Goal: Information Seeking & Learning: Learn about a topic

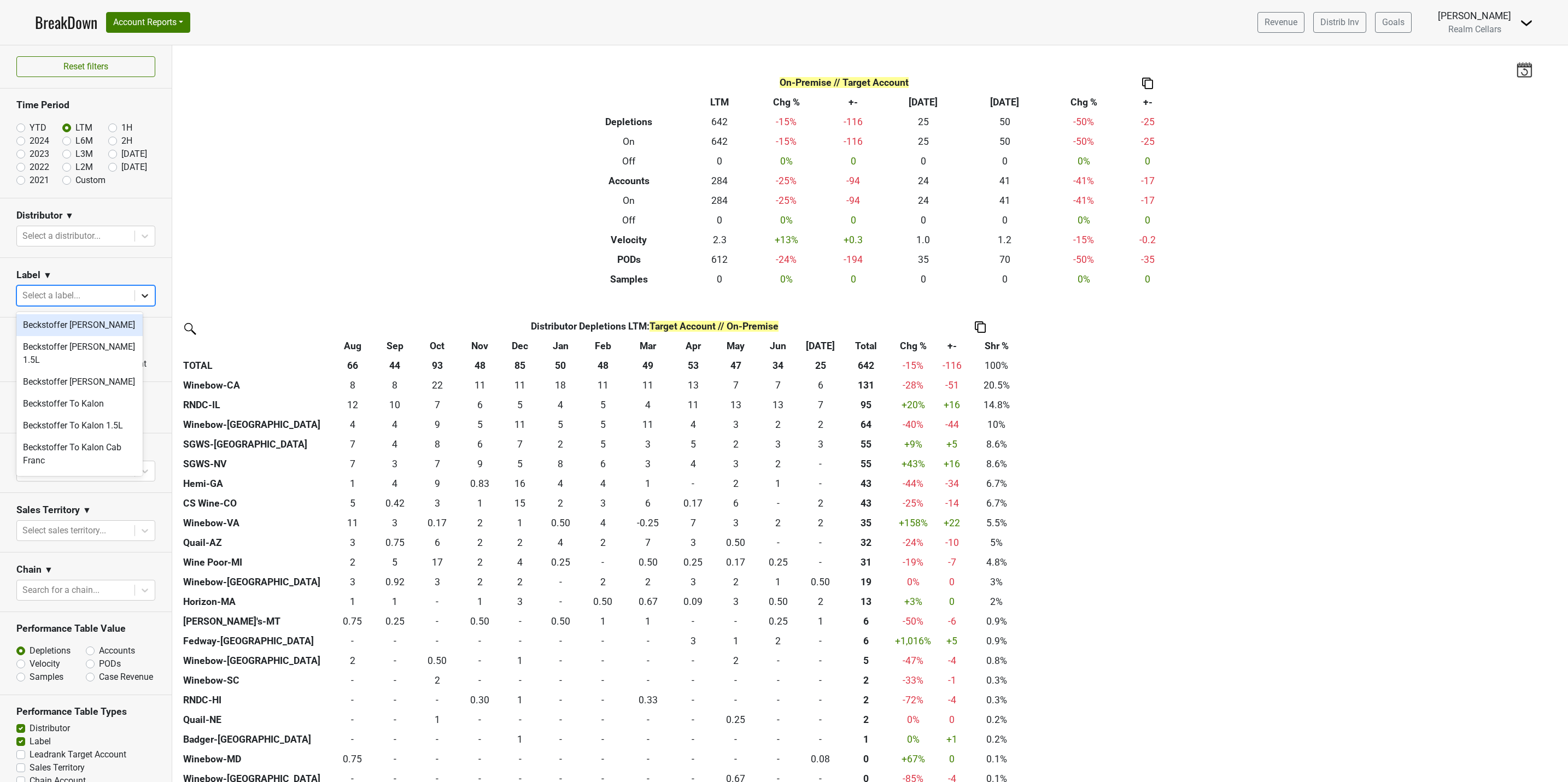
click at [139, 295] on icon at bounding box center [145, 295] width 11 height 11
click at [77, 397] on div "The Bard" at bounding box center [80, 403] width 127 height 22
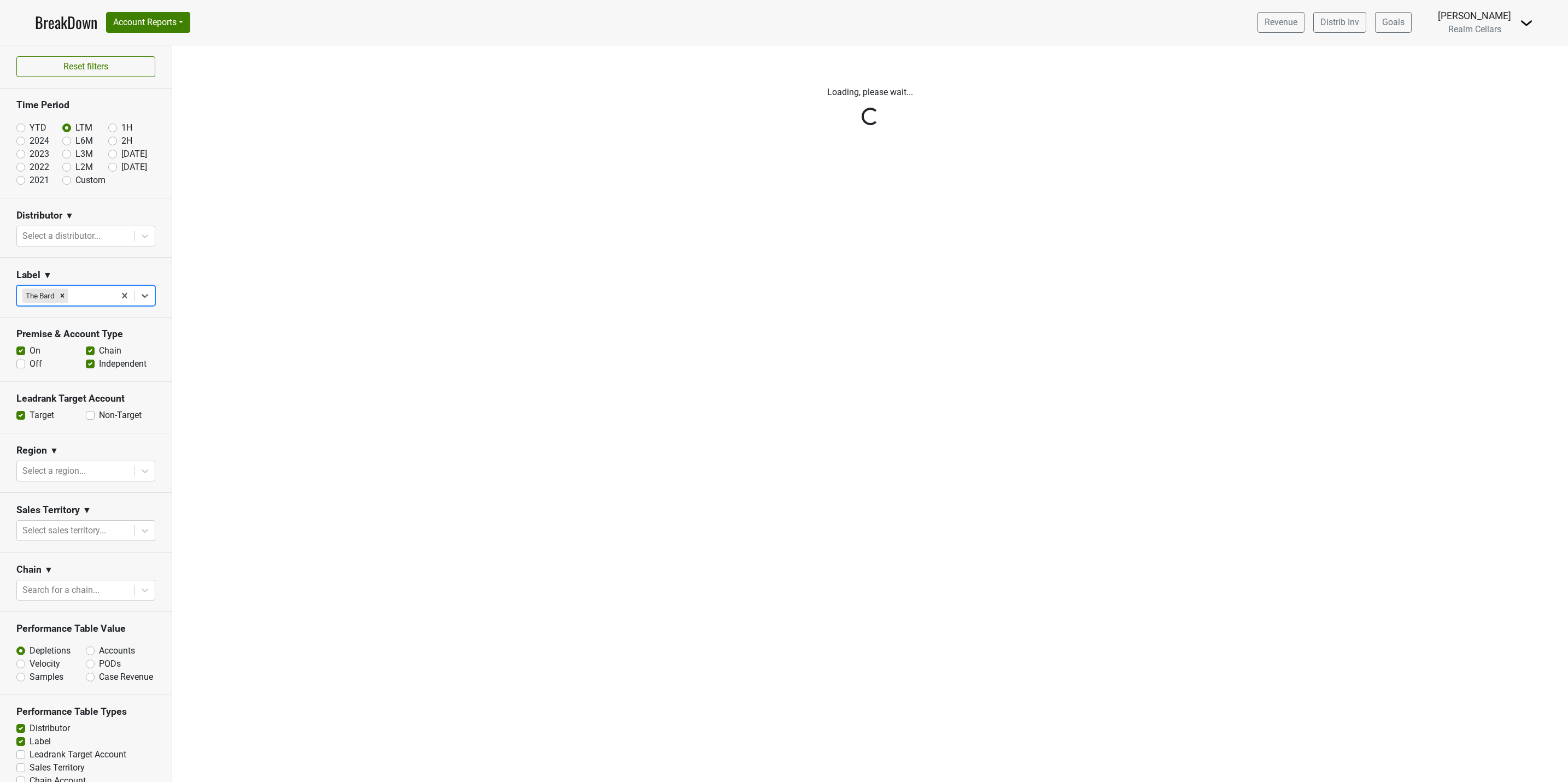
click at [131, 299] on div "Reset filters Time Period YTD LTM 1H 2024 L6M 2H 2023 L3M Jul '25 2022 L2M Aug …" at bounding box center [86, 413] width 172 height 737
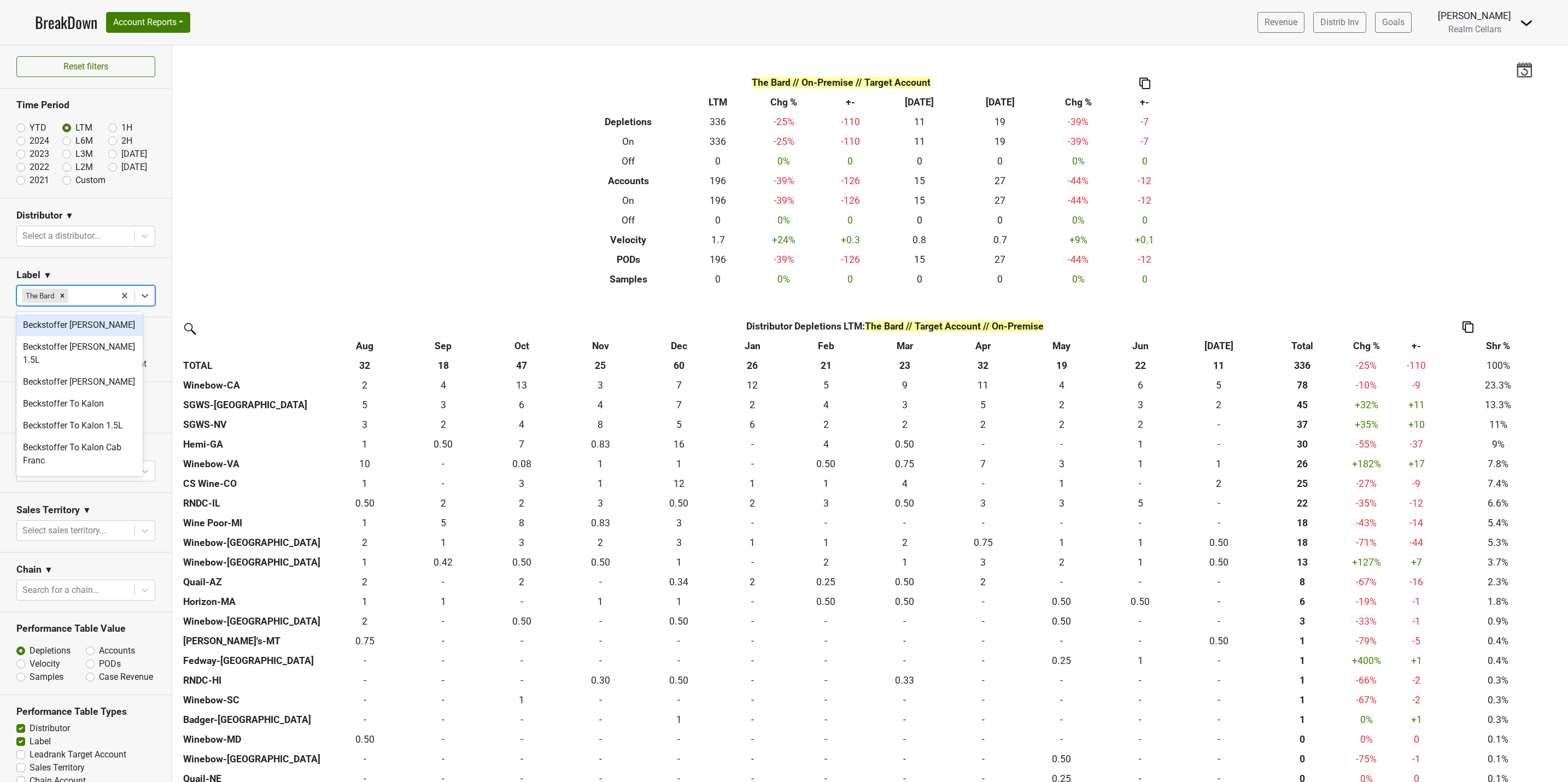
click at [141, 297] on icon at bounding box center [144, 296] width 7 height 4
click at [79, 392] on div "The Bard 1.5L" at bounding box center [80, 403] width 127 height 22
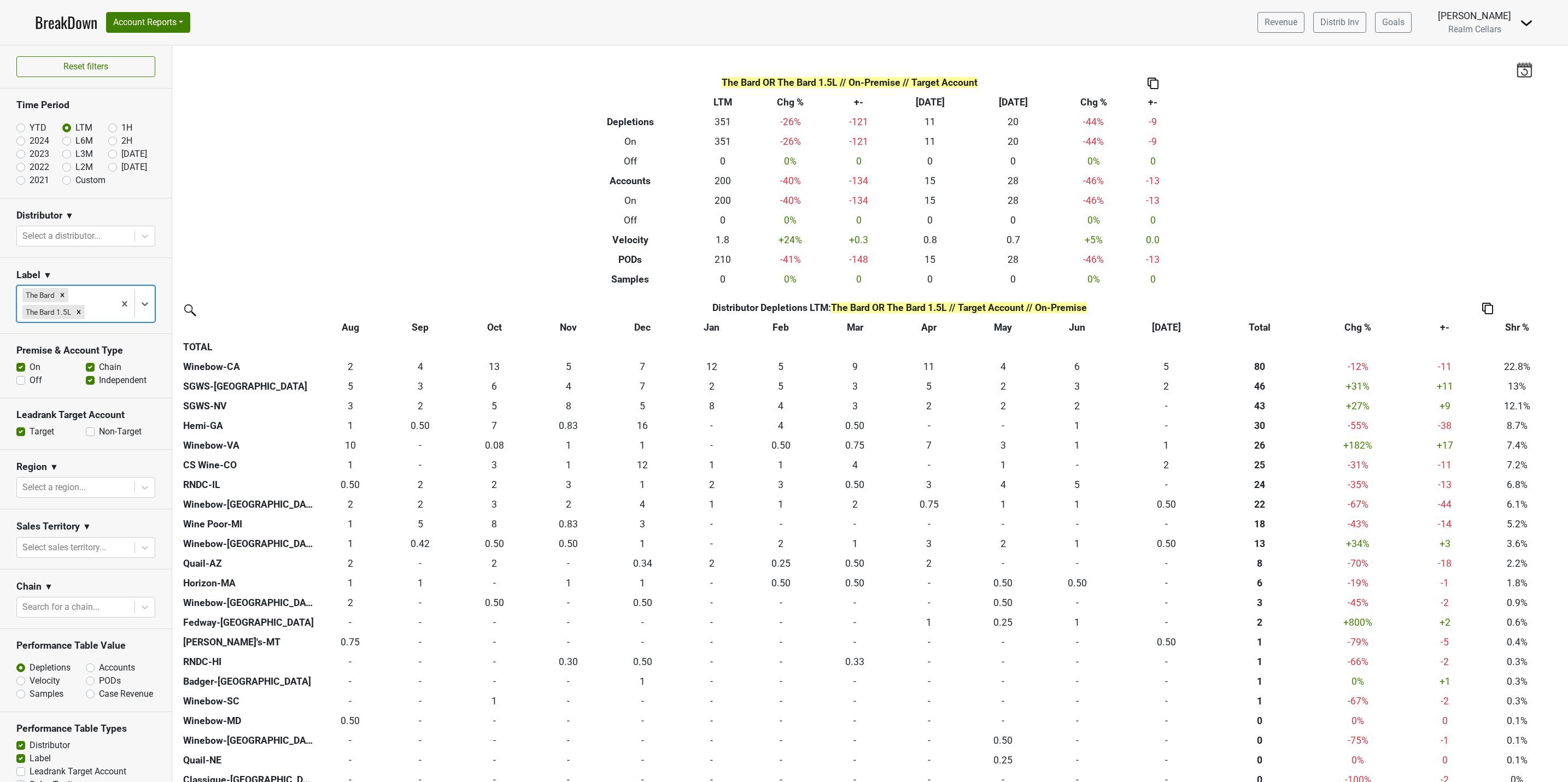
click at [139, 305] on icon at bounding box center [145, 304] width 11 height 11
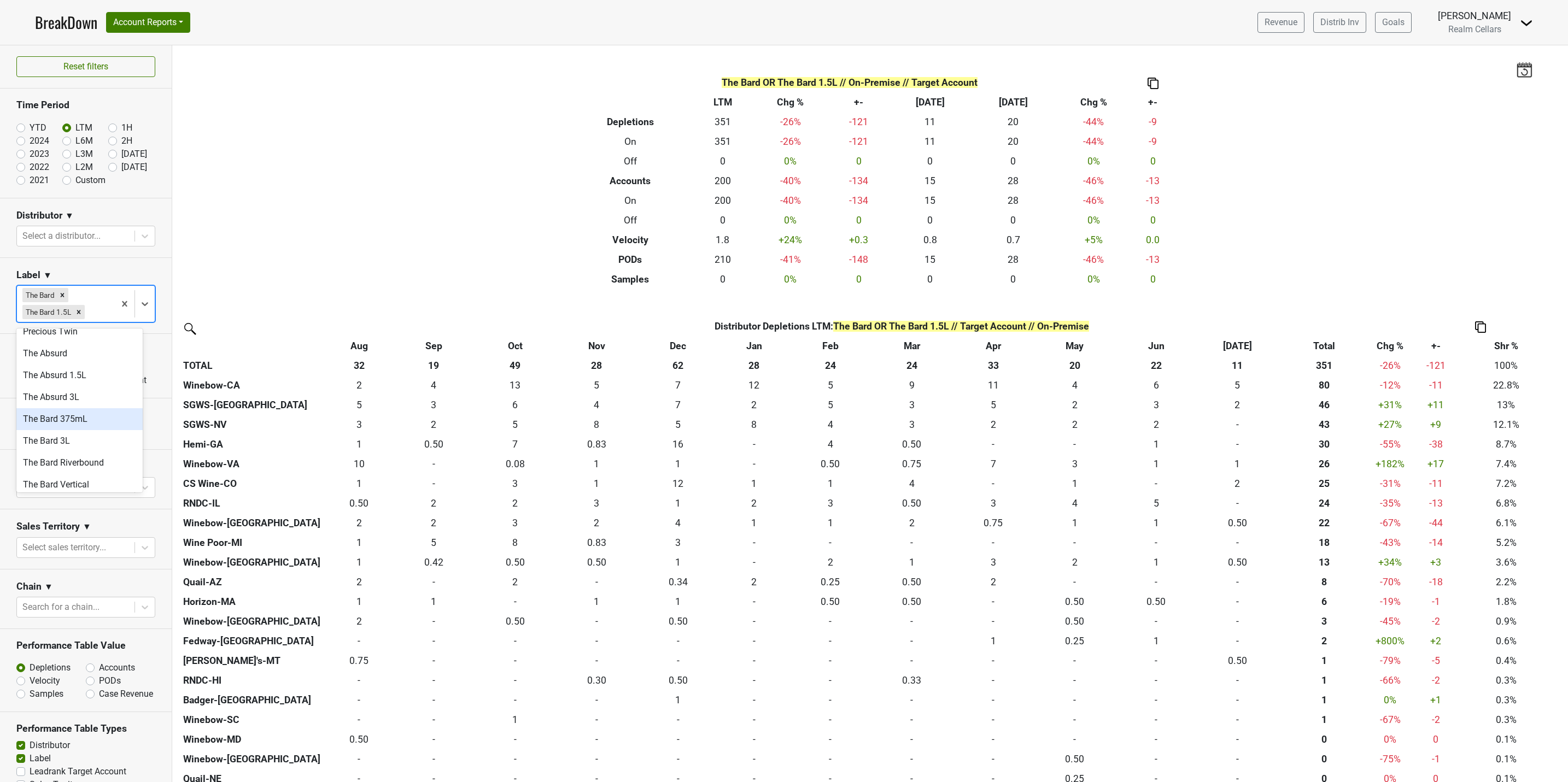
click at [59, 410] on div "The Bard 375mL" at bounding box center [80, 420] width 127 height 22
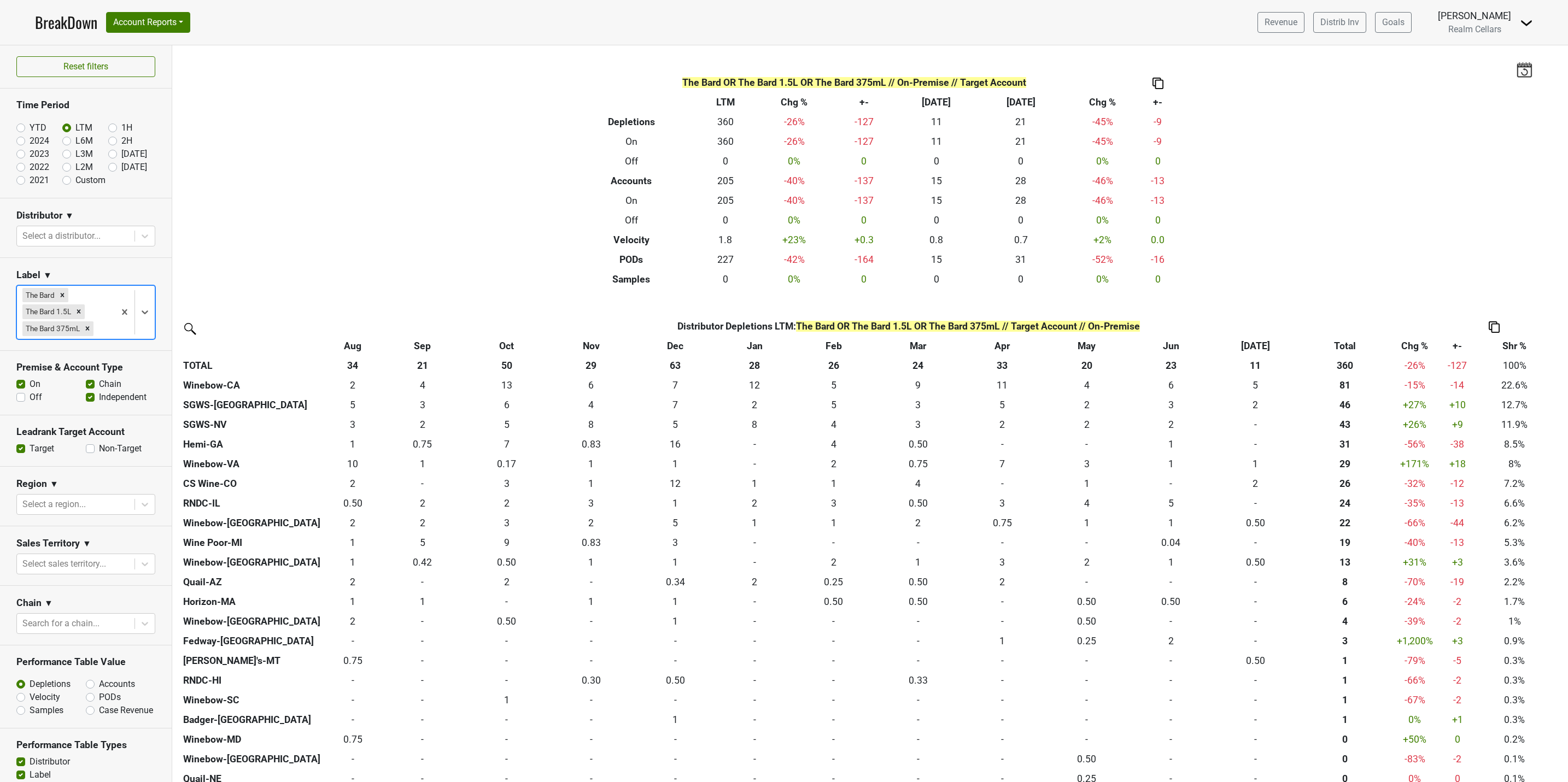
click at [29, 404] on label "Off" at bounding box center [36, 397] width 12 height 13
click at [22, 402] on input "Off" at bounding box center [21, 396] width 9 height 11
checkbox input "true"
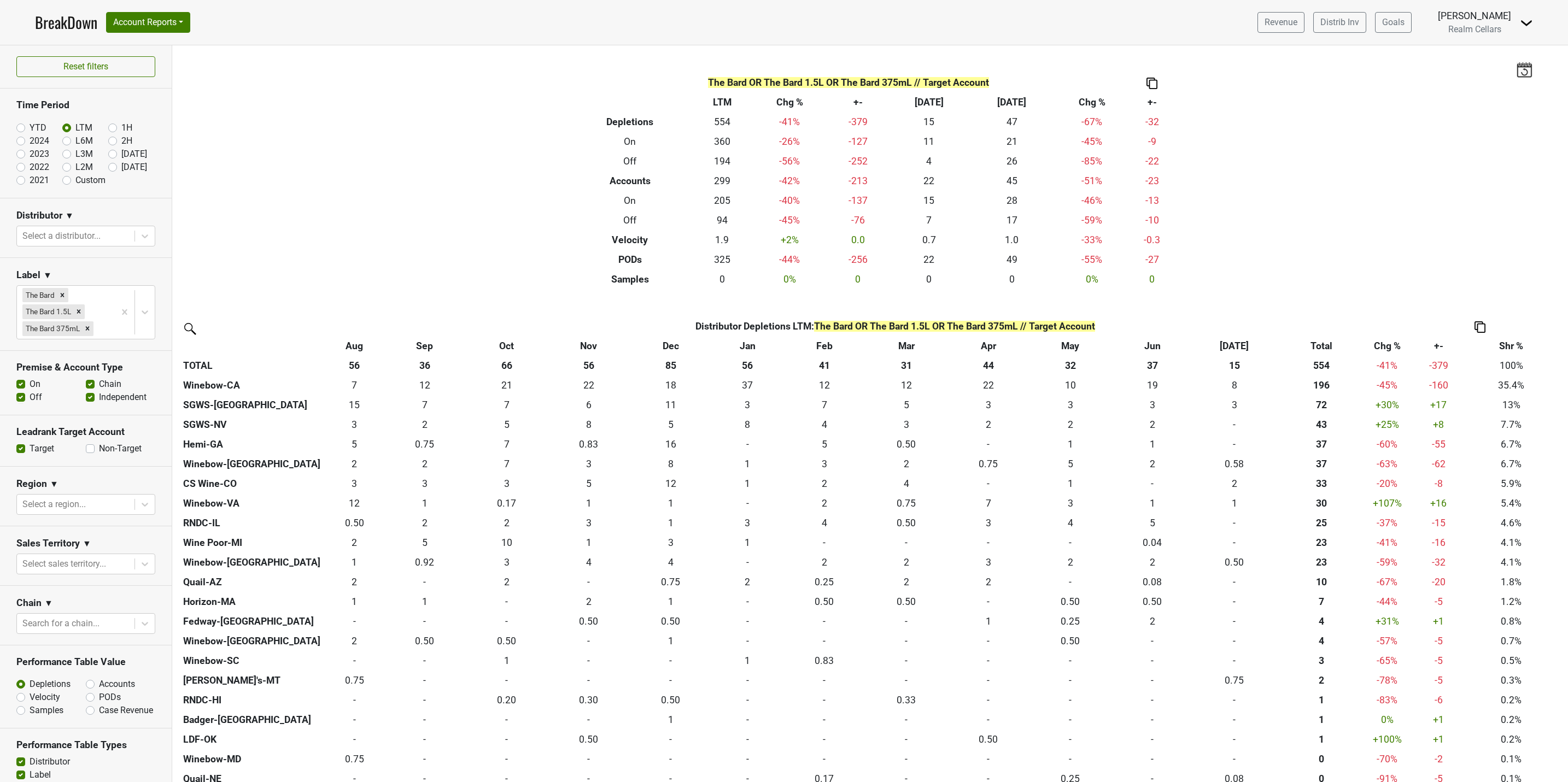
click at [29, 391] on label "On" at bounding box center [35, 384] width 11 height 13
click at [20, 389] on input "On" at bounding box center [21, 383] width 9 height 11
checkbox input "false"
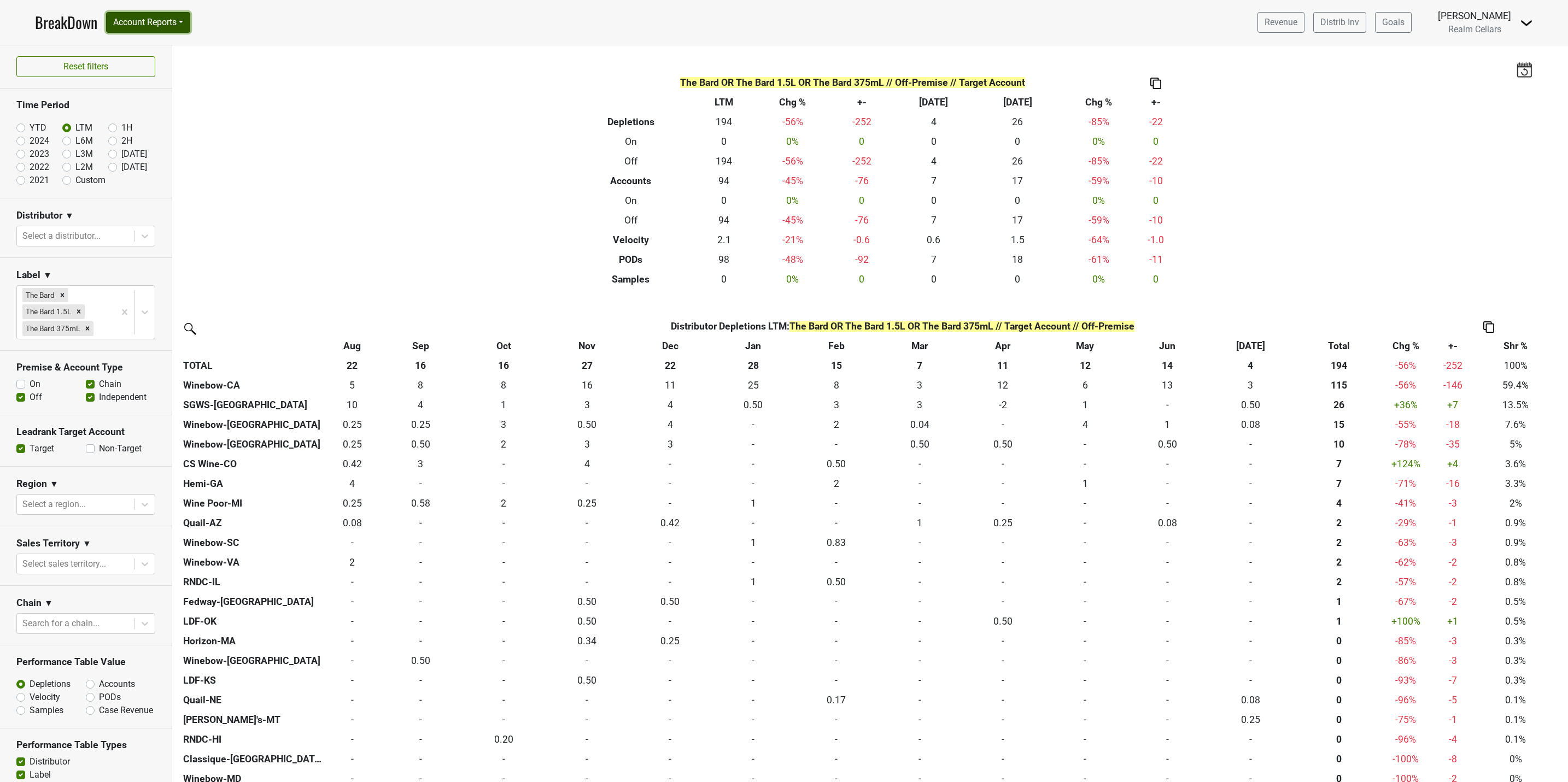
click at [143, 22] on button "Account Reports" at bounding box center [148, 23] width 84 height 21
click at [151, 43] on link "SuperRanker" at bounding box center [154, 47] width 96 height 17
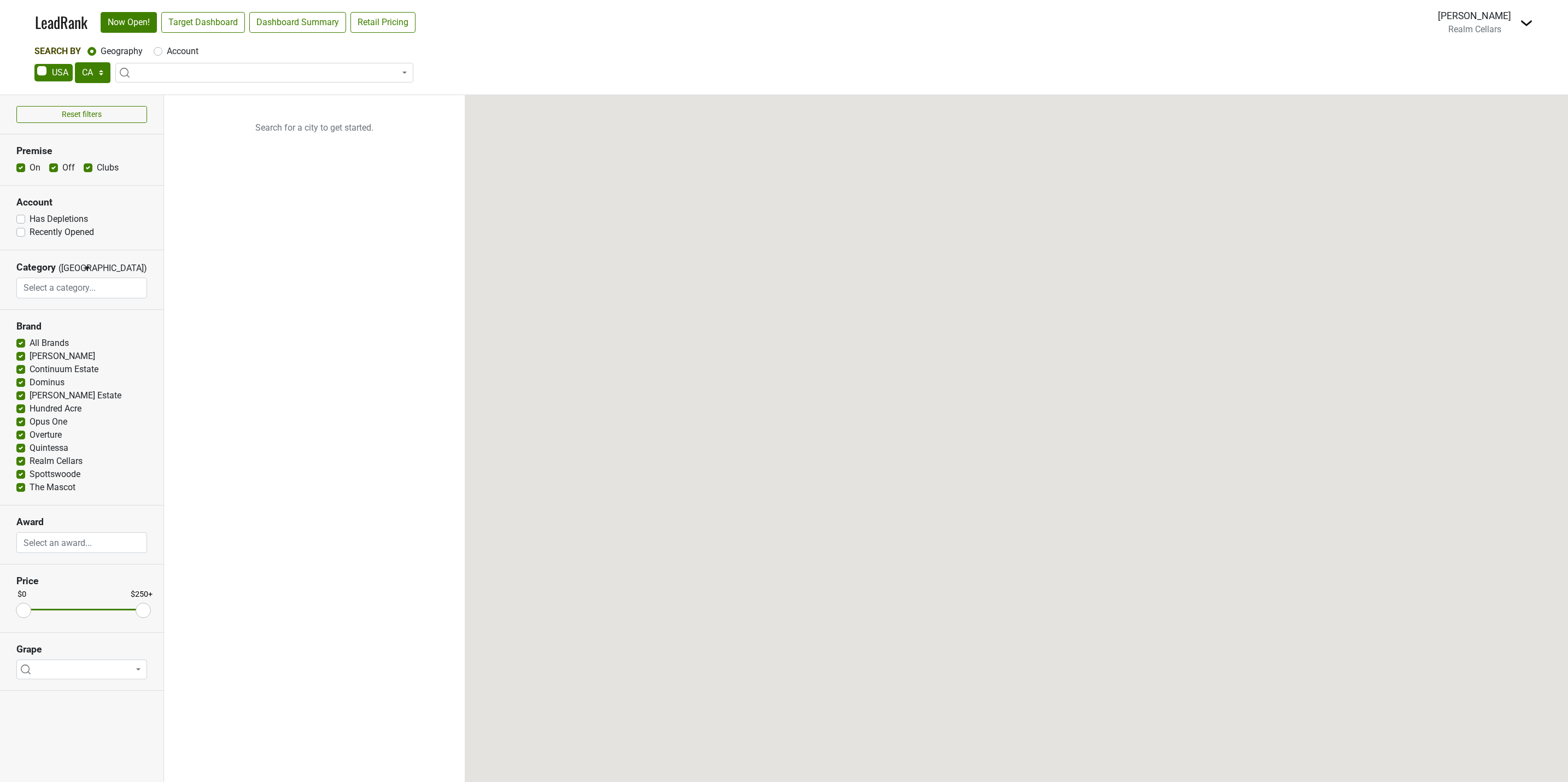
select select "CA"
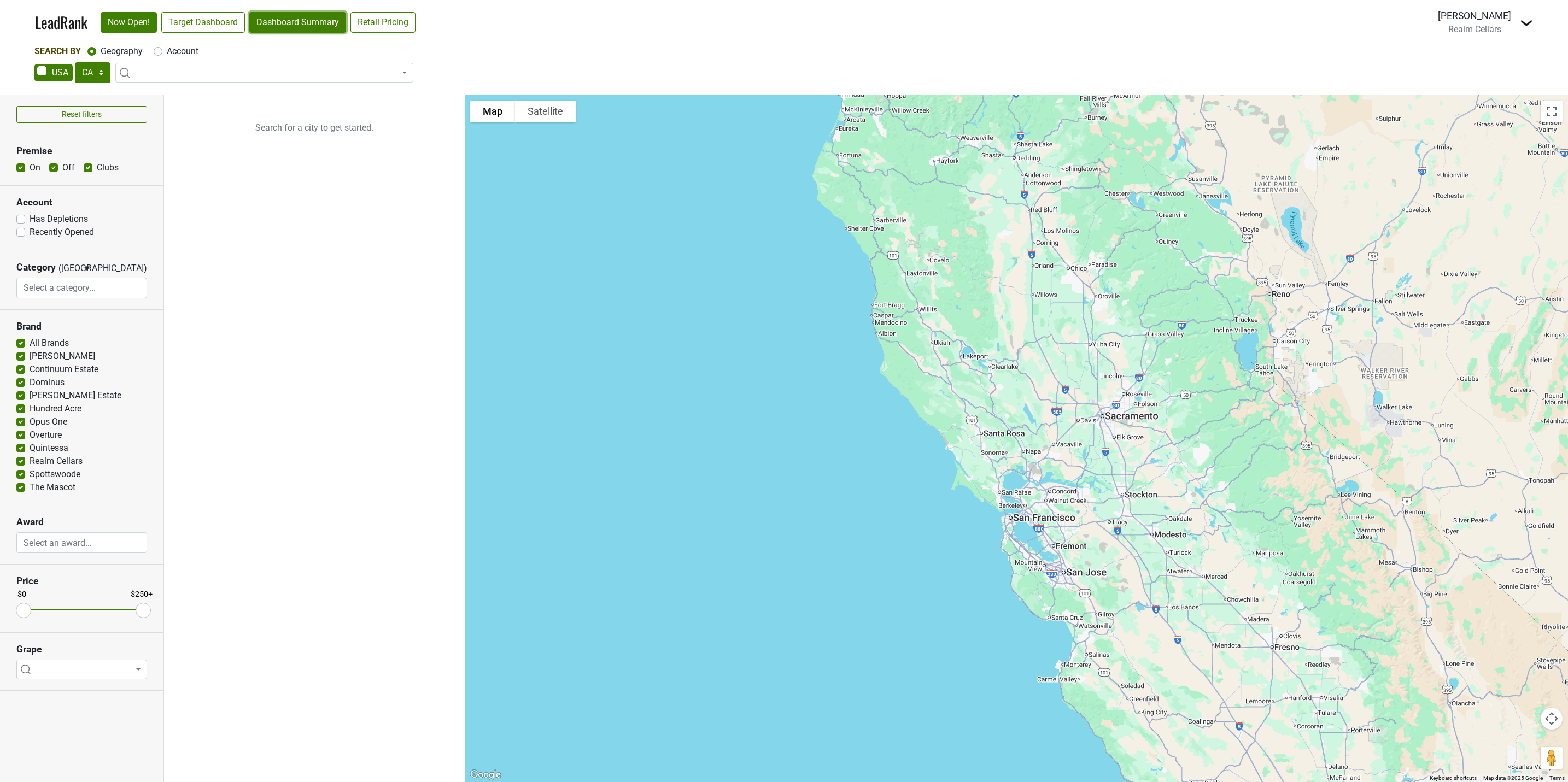
click at [302, 20] on link "Dashboard Summary" at bounding box center [297, 23] width 96 height 21
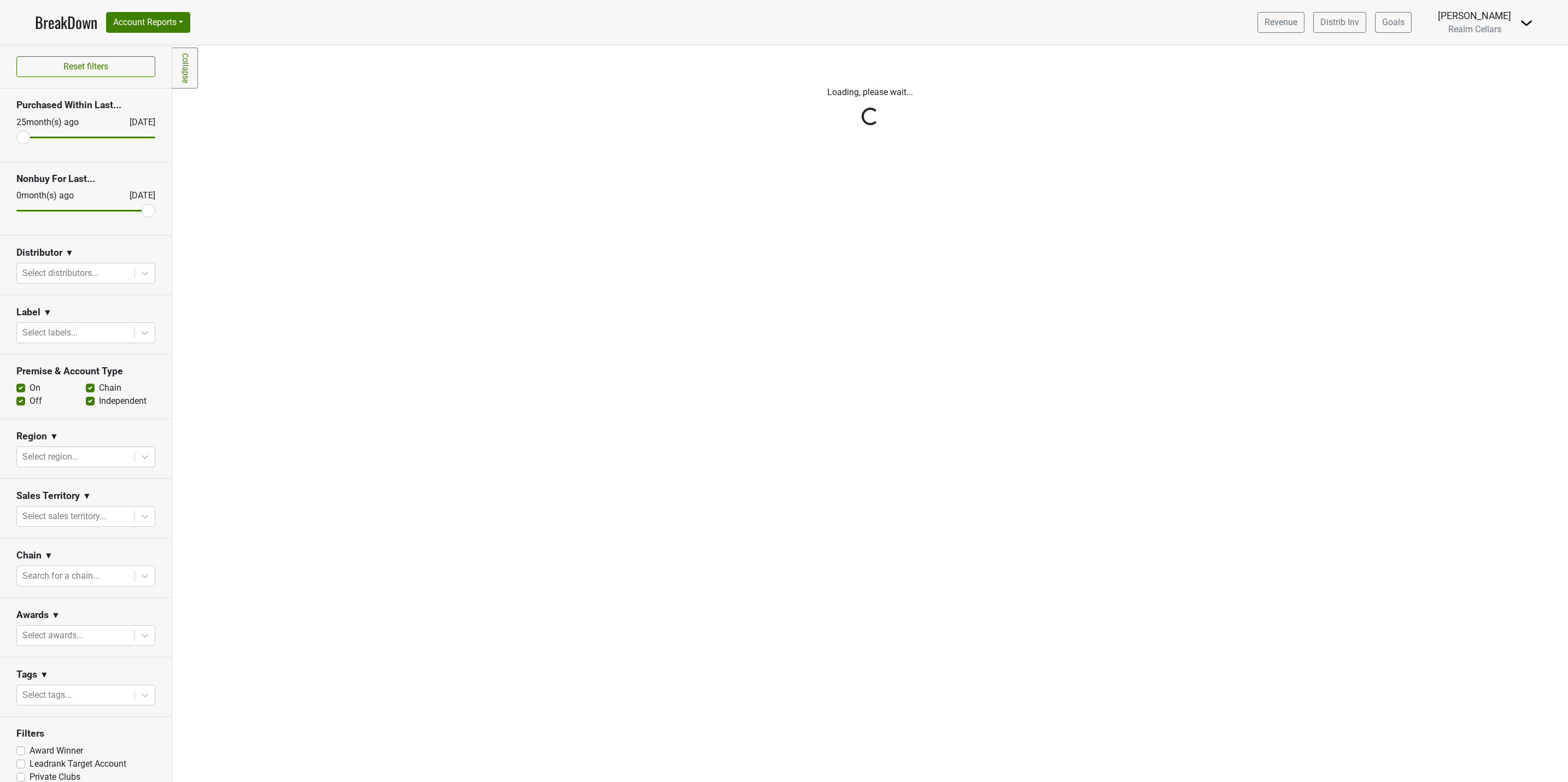
click at [133, 338] on div "Reset filters Purchased Within Last... 25 month(s) ago Aug '25 Nonbuy For Last.…" at bounding box center [86, 413] width 172 height 737
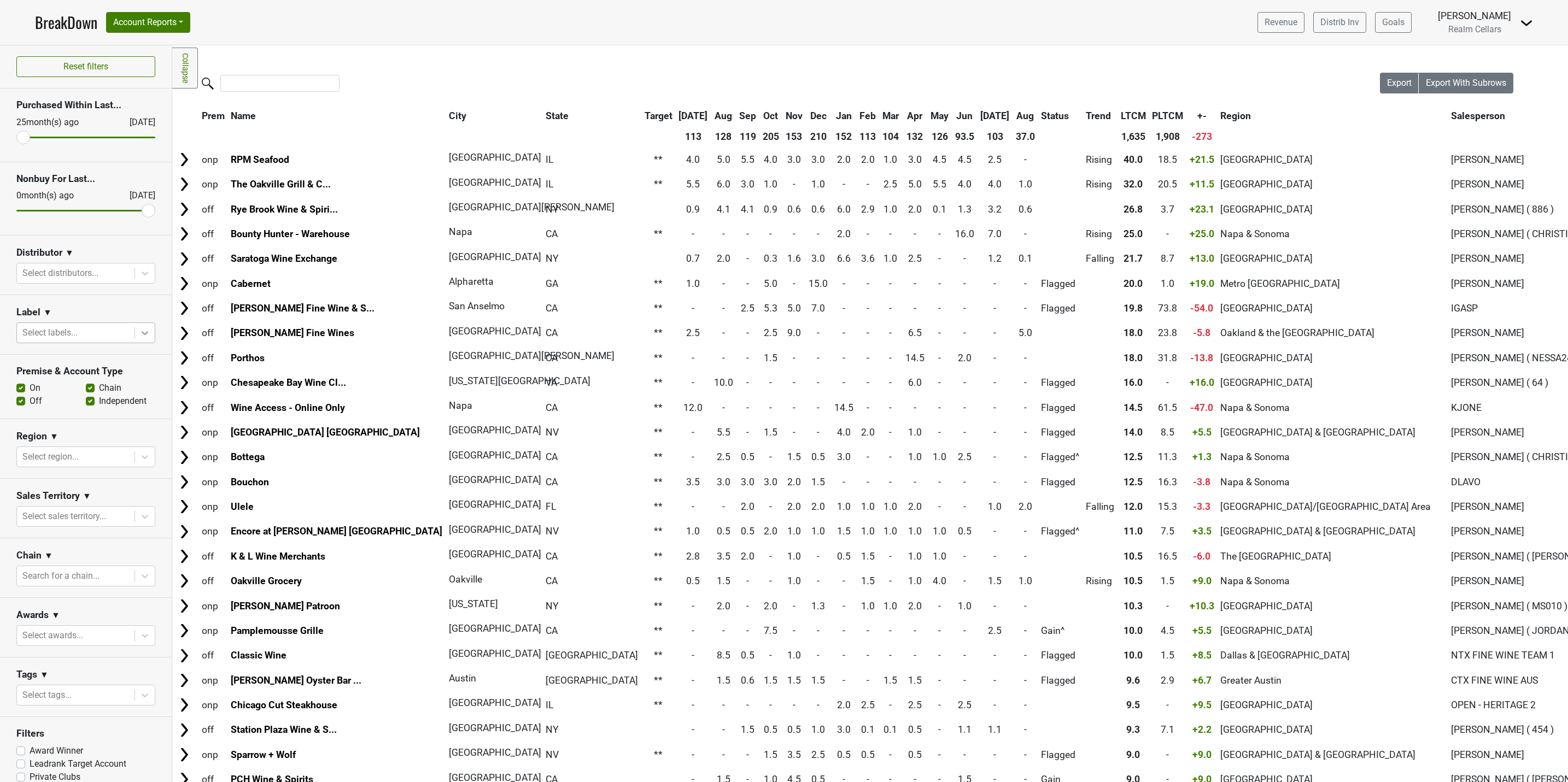
click at [139, 335] on icon at bounding box center [145, 333] width 11 height 11
click at [60, 429] on div "The Bard" at bounding box center [80, 440] width 127 height 22
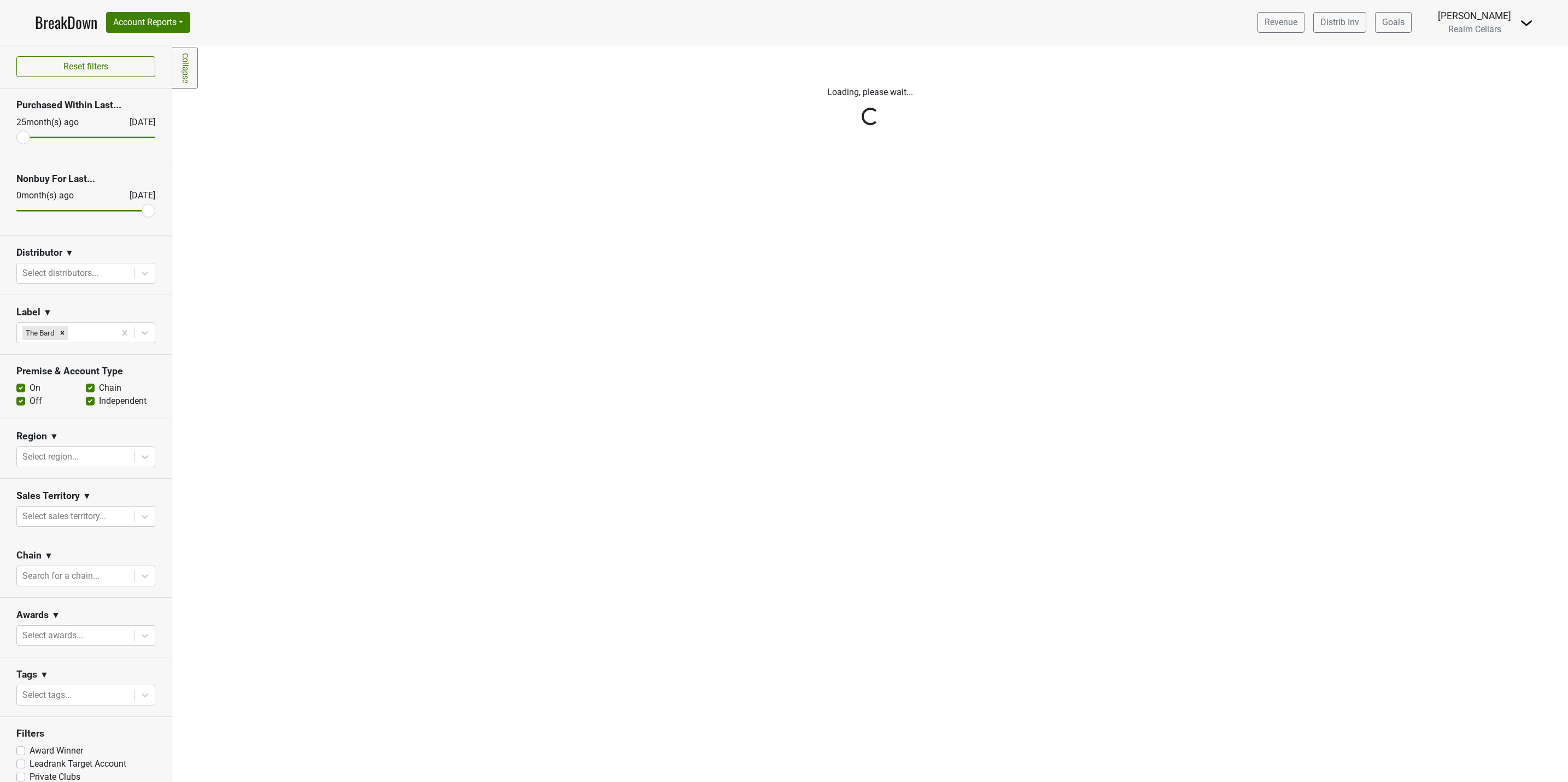
click at [22, 402] on div "Reset filters Purchased Within Last... 25 month(s) ago Aug '25 Nonbuy For Last.…" at bounding box center [86, 413] width 172 height 737
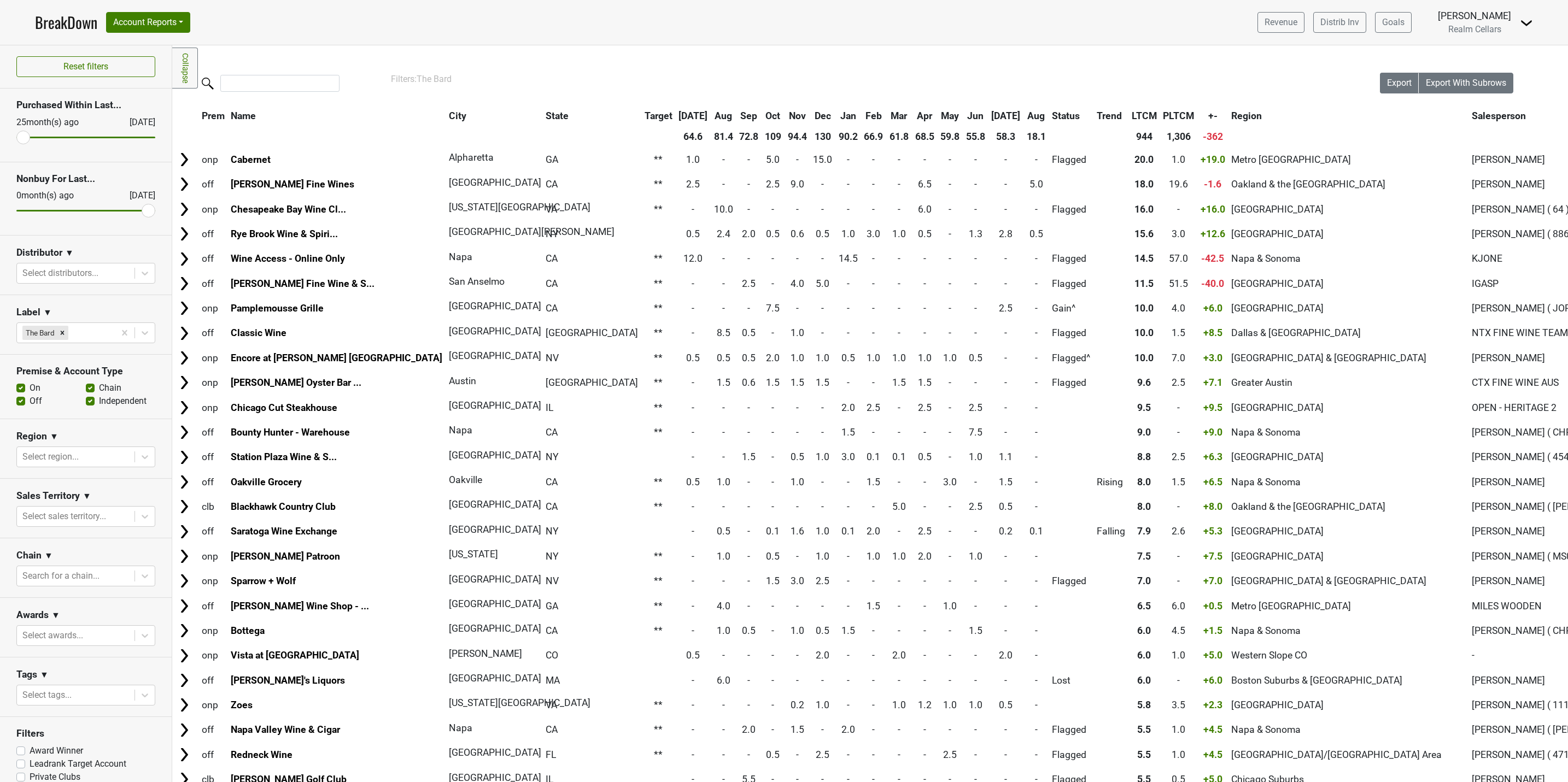
click at [29, 400] on label "Off" at bounding box center [36, 401] width 12 height 13
click at [22, 400] on input "Off" at bounding box center [21, 400] width 9 height 11
checkbox input "false"
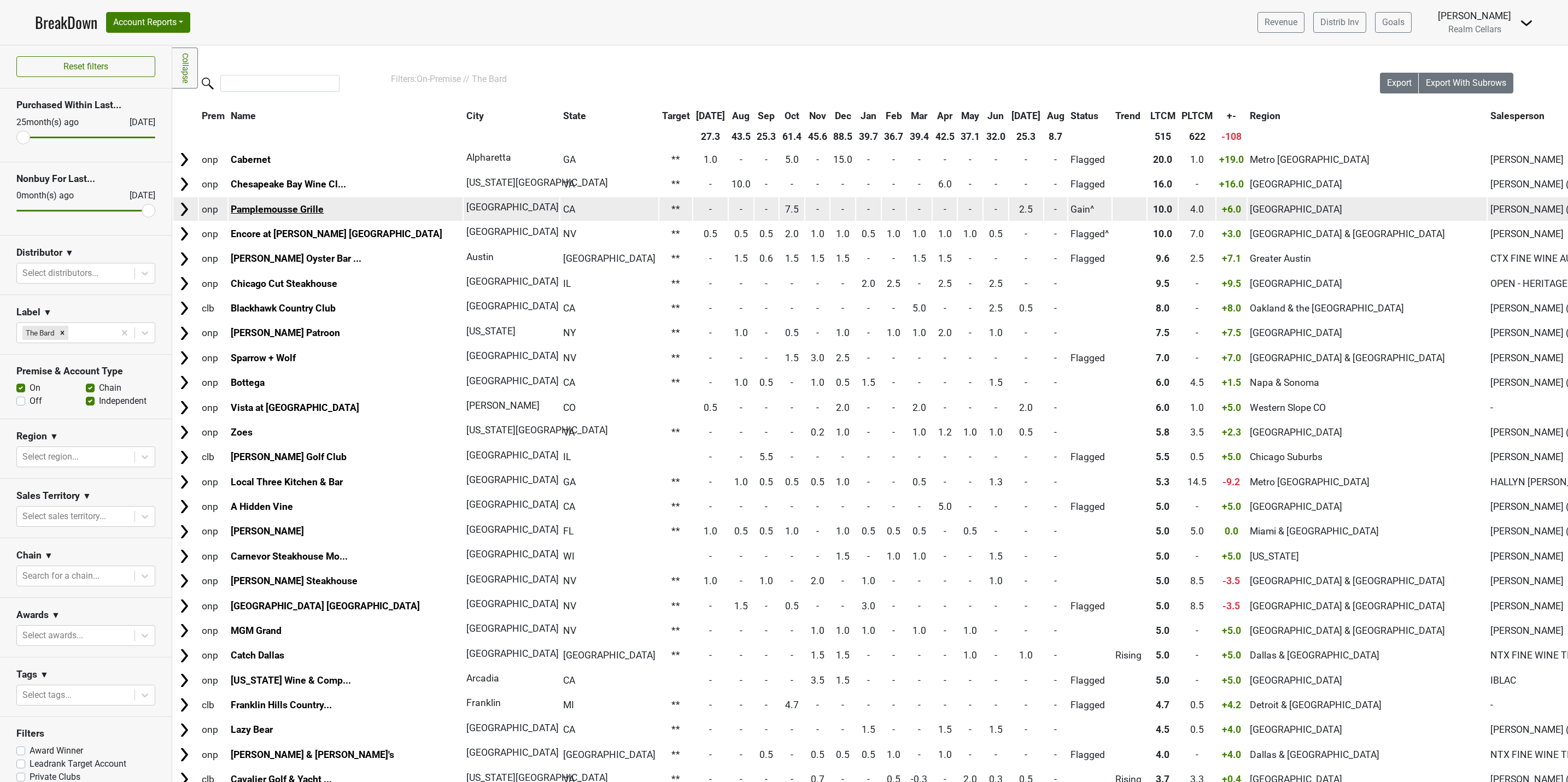
click at [308, 208] on link "Pamplemousse Grille" at bounding box center [276, 209] width 93 height 11
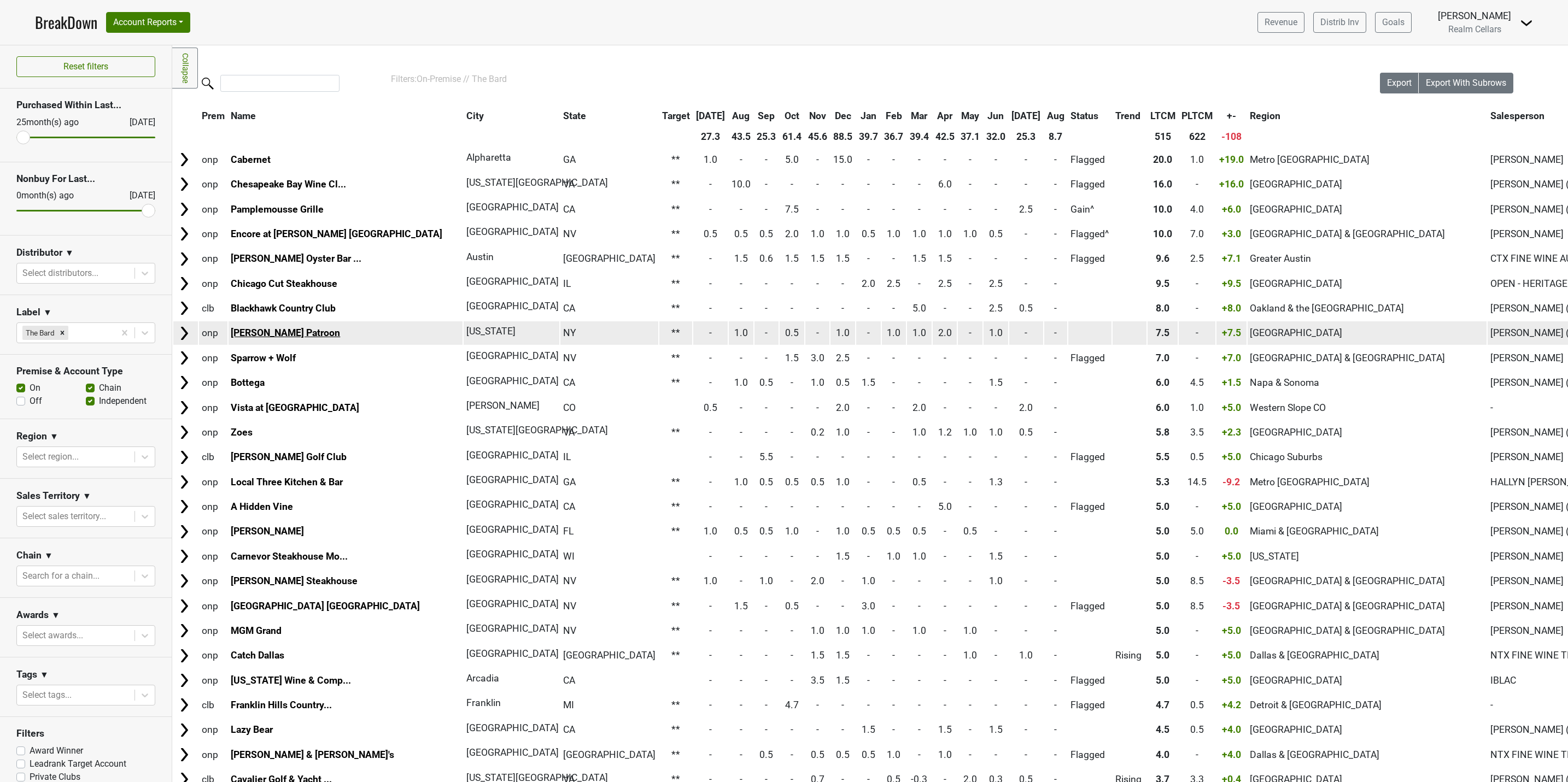
click at [245, 330] on link "Aretsky's Patroon" at bounding box center [285, 333] width 109 height 11
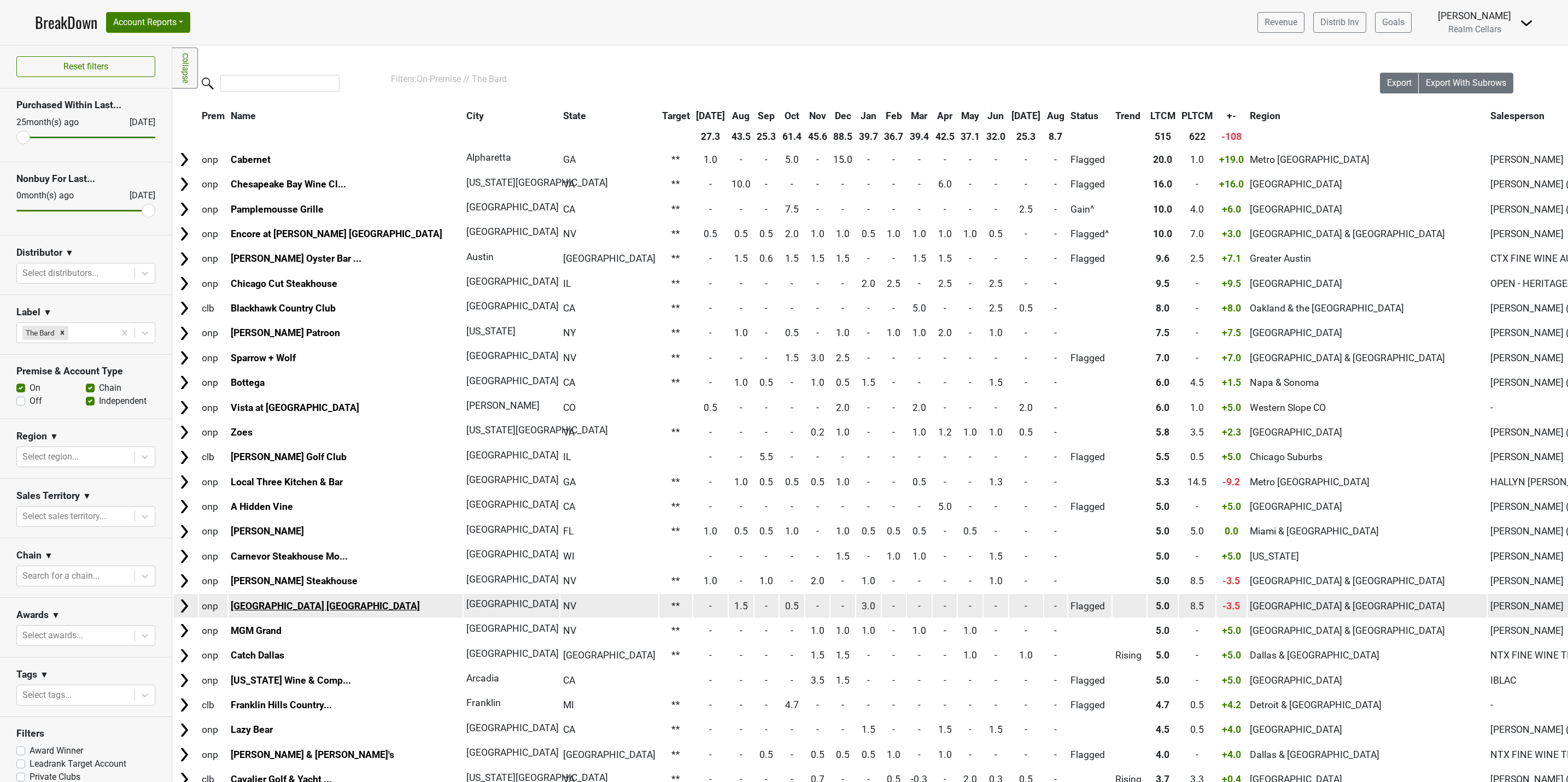
click at [312, 608] on link "Fontainebleau Las Vegas" at bounding box center [325, 606] width 189 height 11
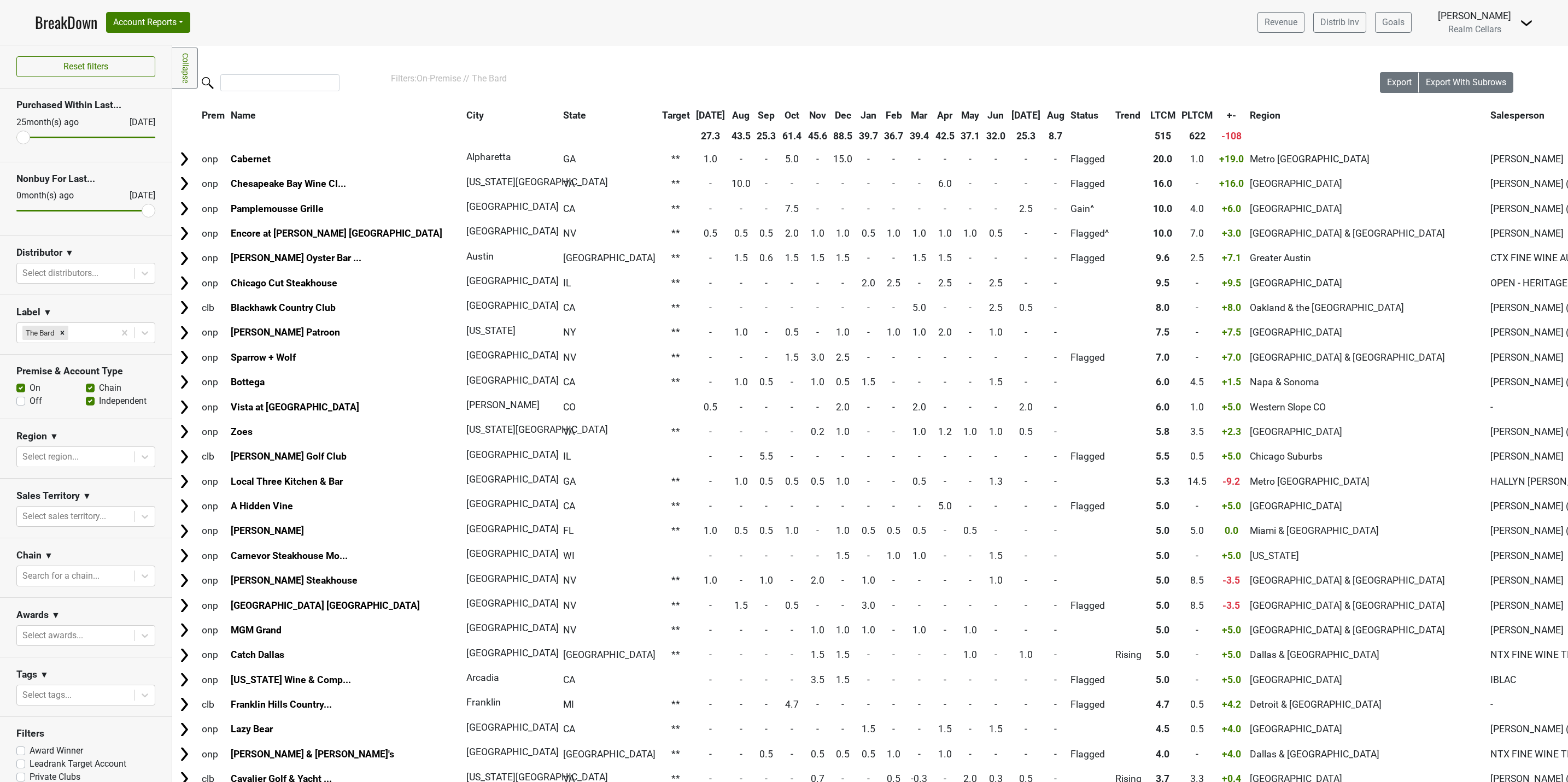
scroll to position [0, 0]
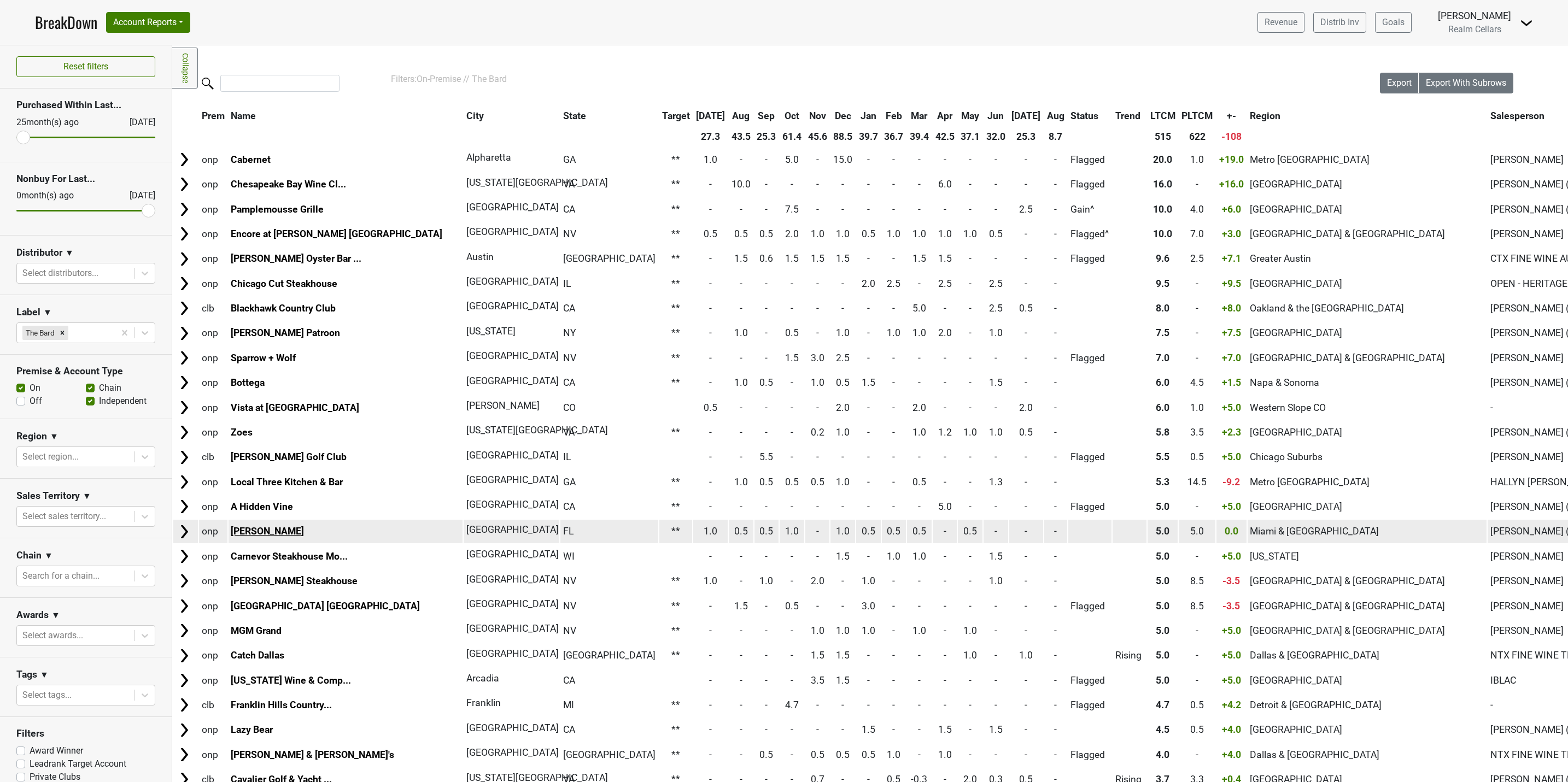
click at [241, 531] on link "Fiola" at bounding box center [267, 531] width 73 height 11
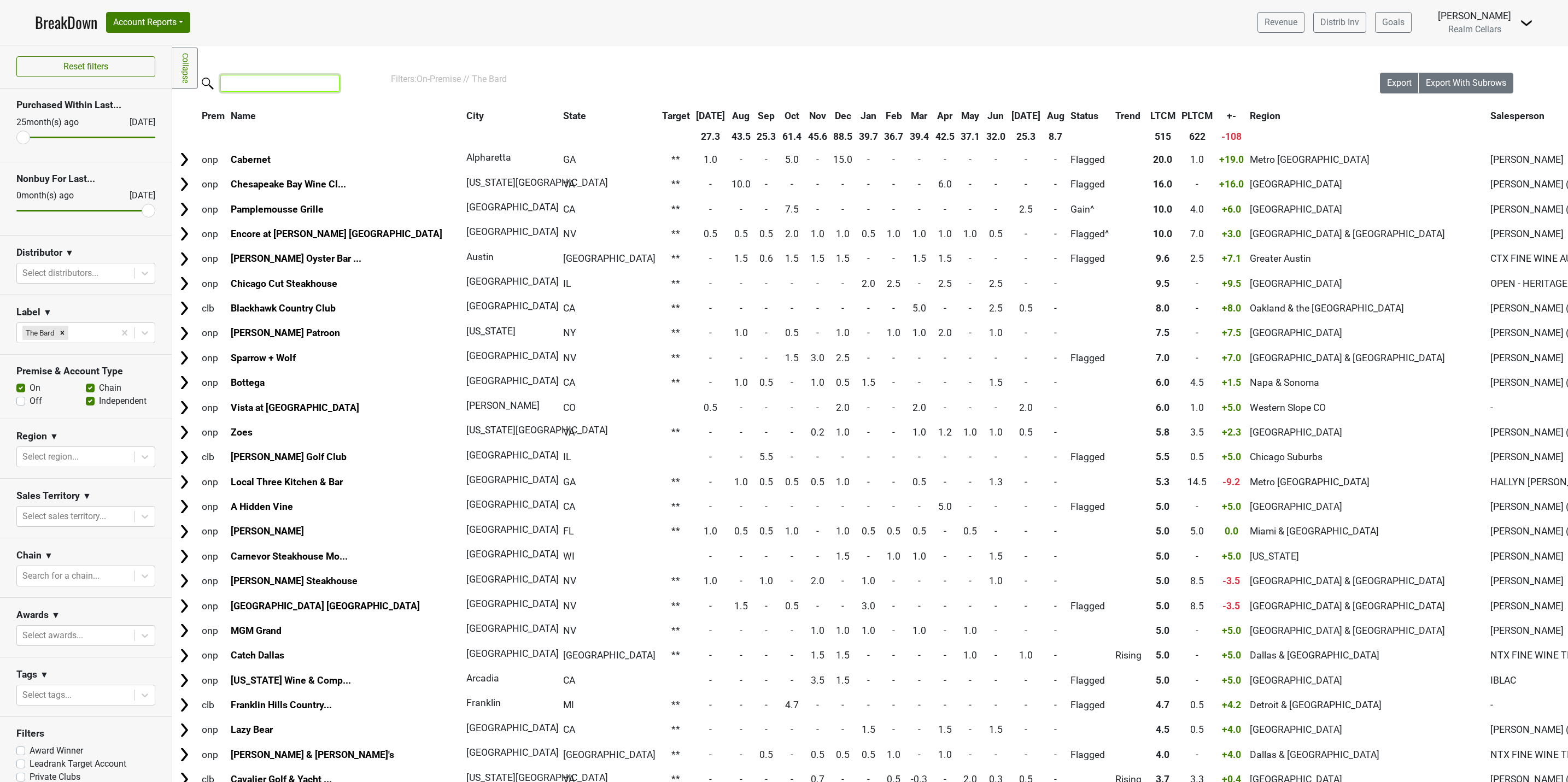
click at [248, 79] on input "search" at bounding box center [280, 84] width 119 height 17
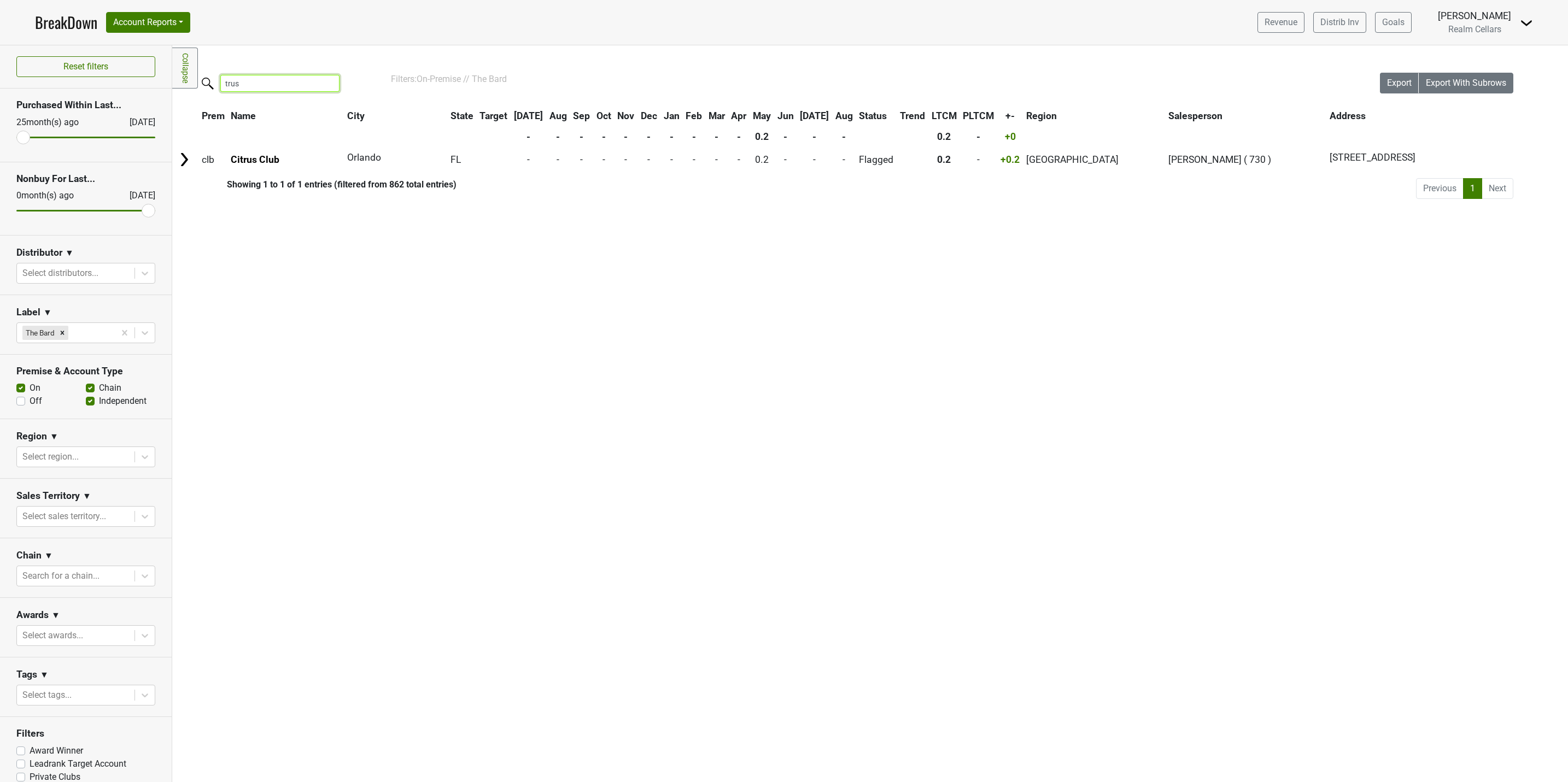
type input "truss"
click at [334, 84] on input "truss" at bounding box center [280, 84] width 119 height 17
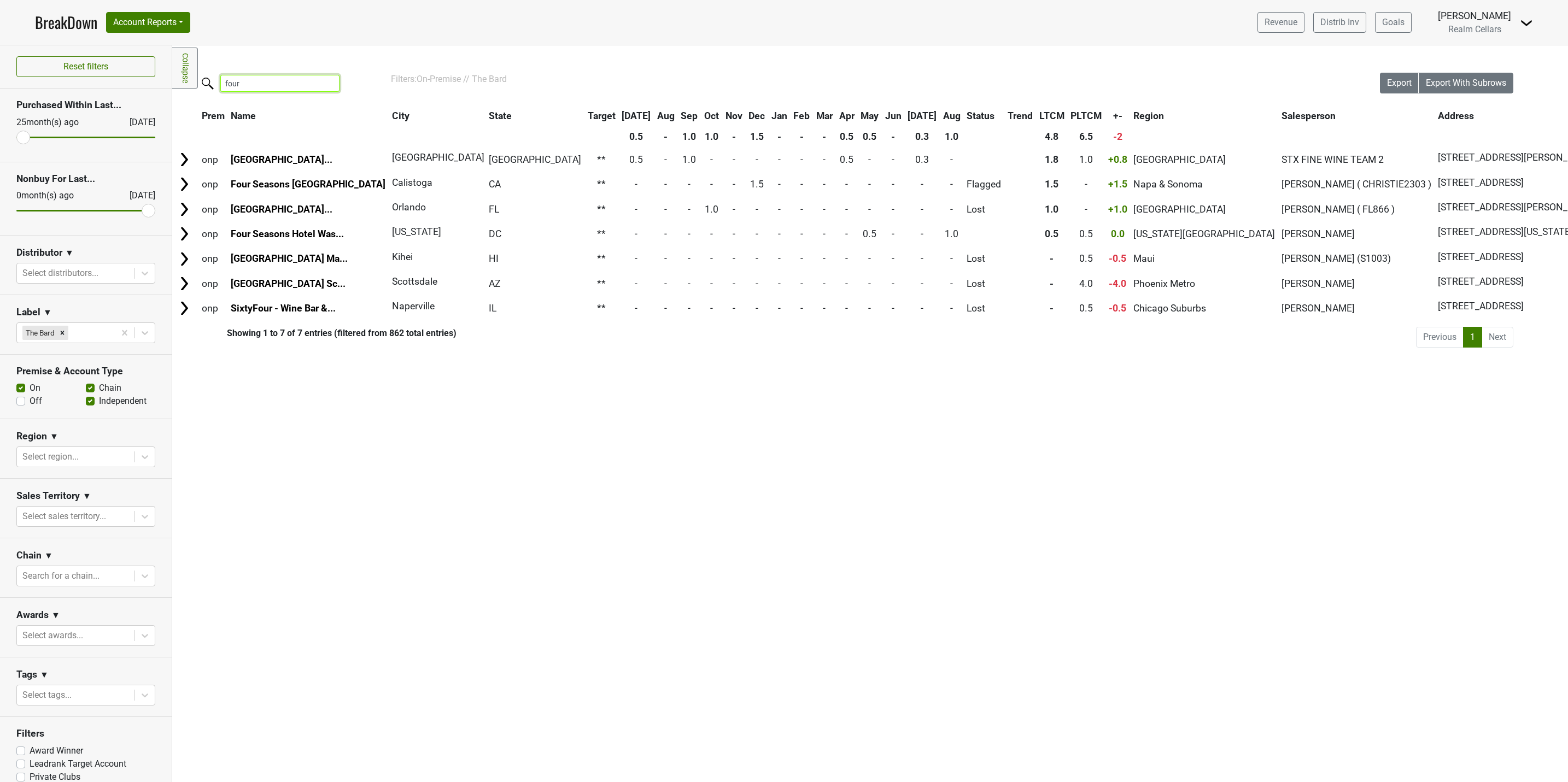
type input "four"
drag, startPoint x: 331, startPoint y: 90, endPoint x: 330, endPoint y: 84, distance: 6.1
click at [331, 87] on input "four" at bounding box center [280, 84] width 119 height 17
click at [330, 79] on input "four" at bounding box center [280, 84] width 119 height 17
click at [330, 81] on input "four" at bounding box center [280, 84] width 119 height 17
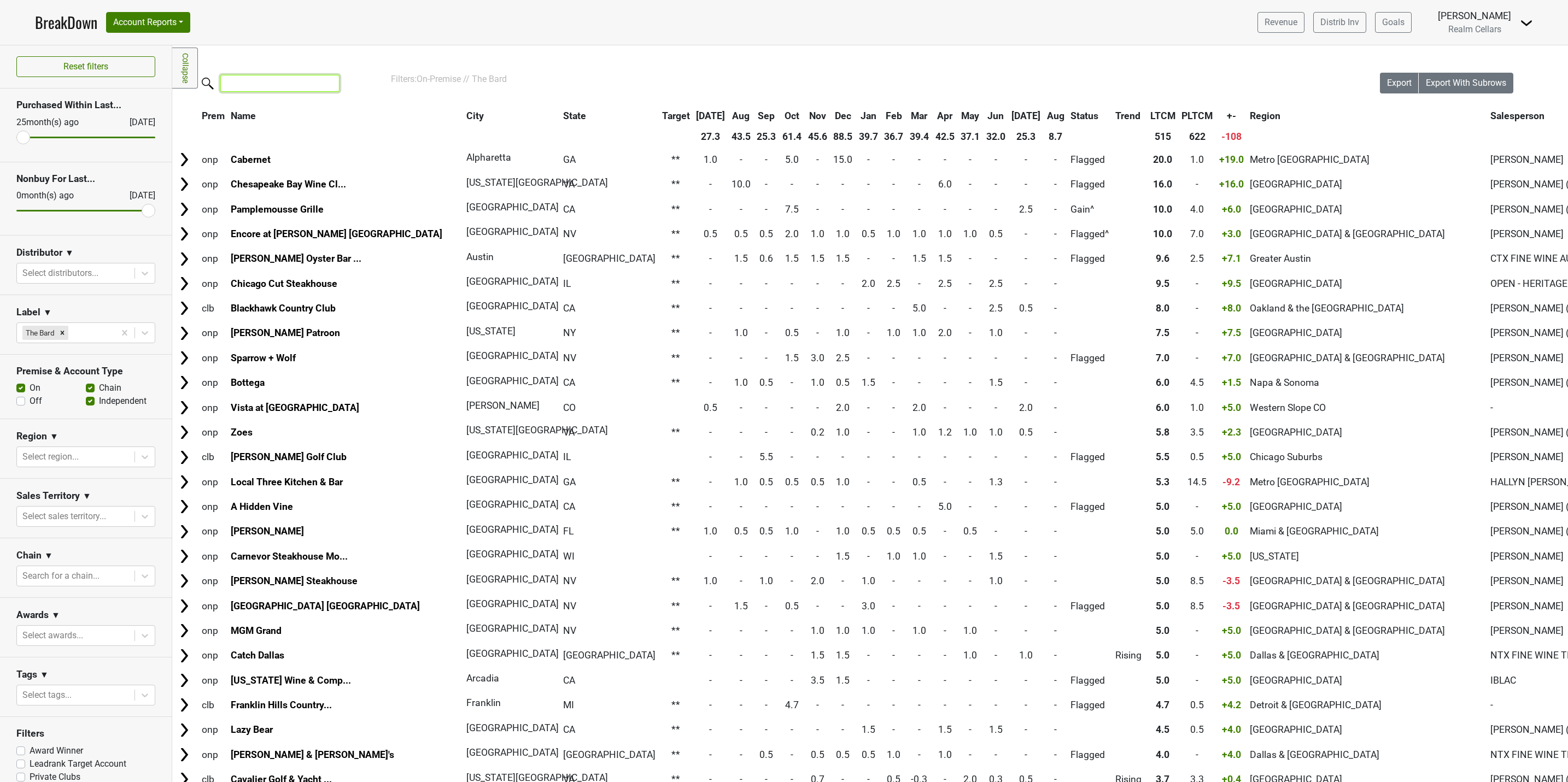
click at [256, 82] on input "search" at bounding box center [280, 84] width 119 height 17
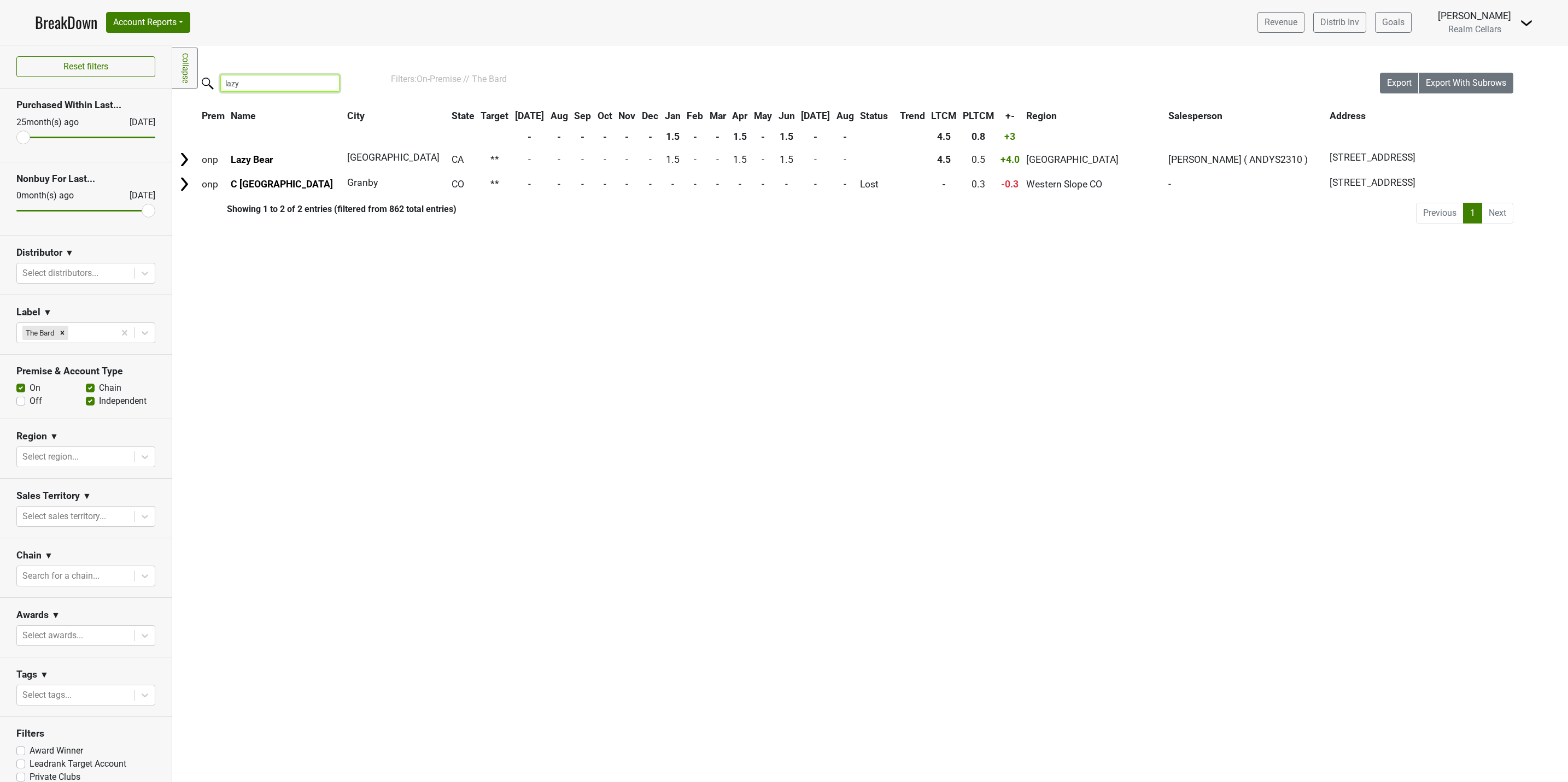
type input "lazy"
click at [330, 84] on input "lazy" at bounding box center [280, 84] width 119 height 17
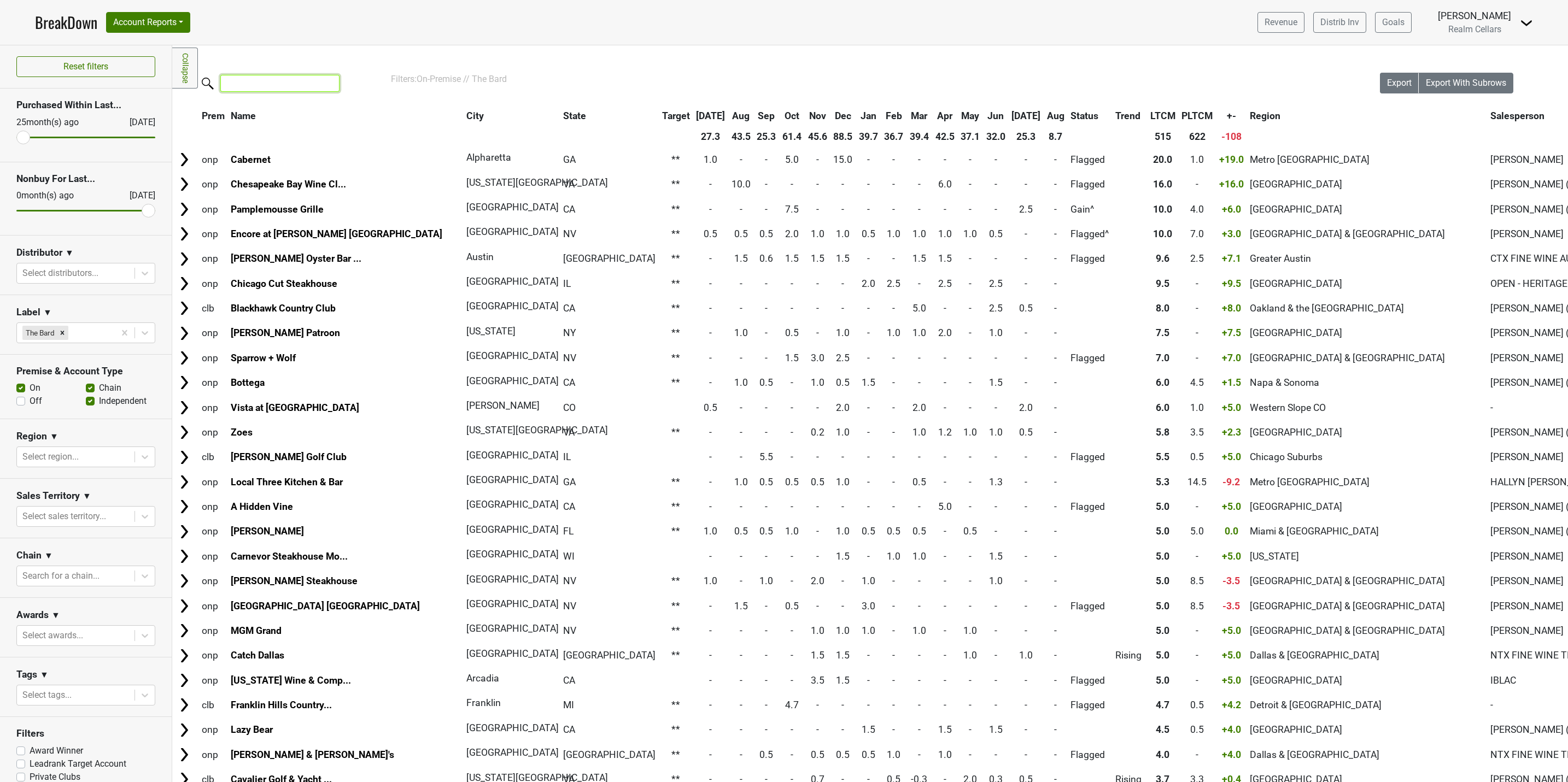
click at [248, 90] on input "search" at bounding box center [280, 84] width 119 height 17
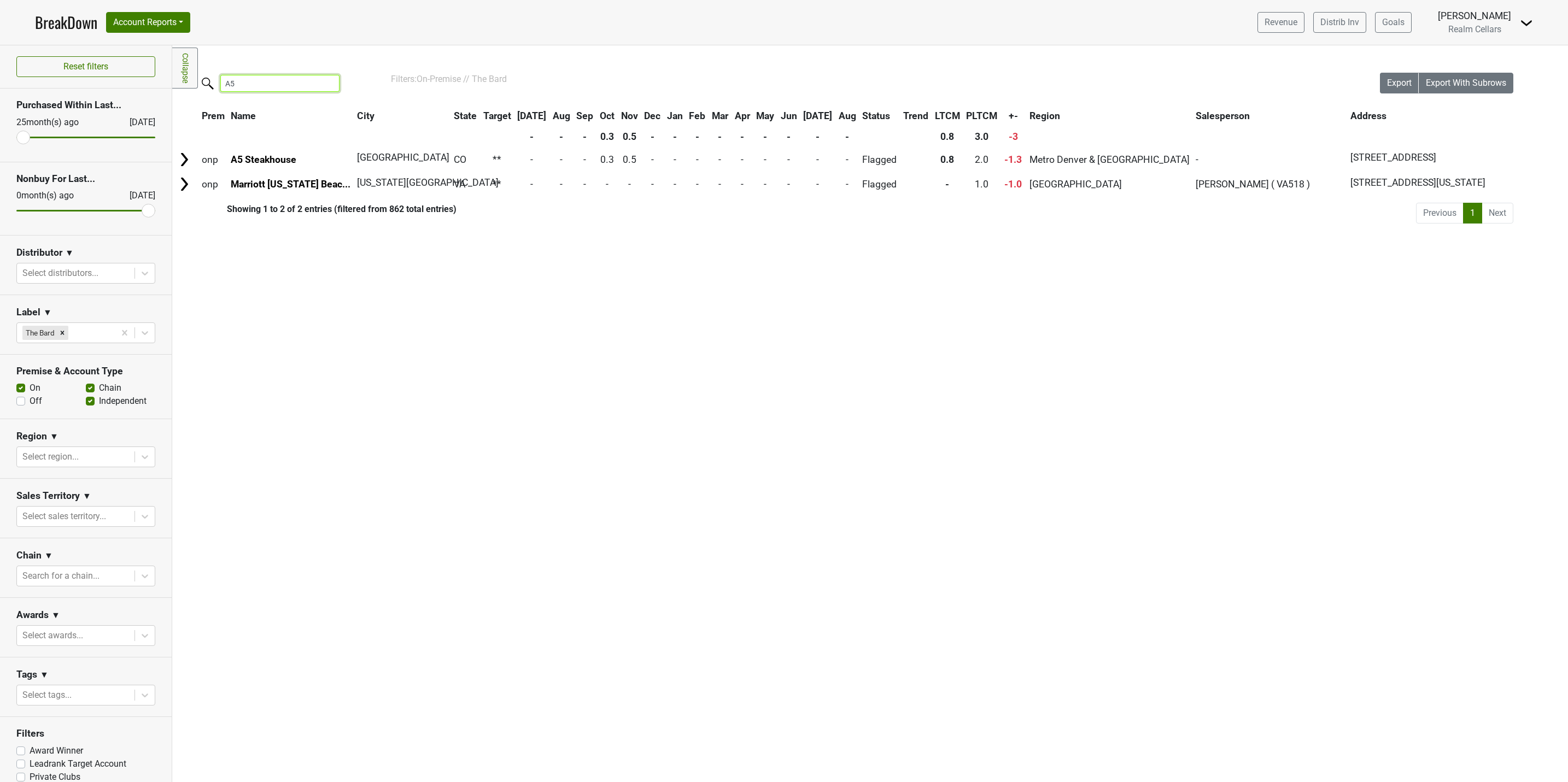
type input "A5"
click at [332, 84] on input "A5" at bounding box center [280, 84] width 119 height 17
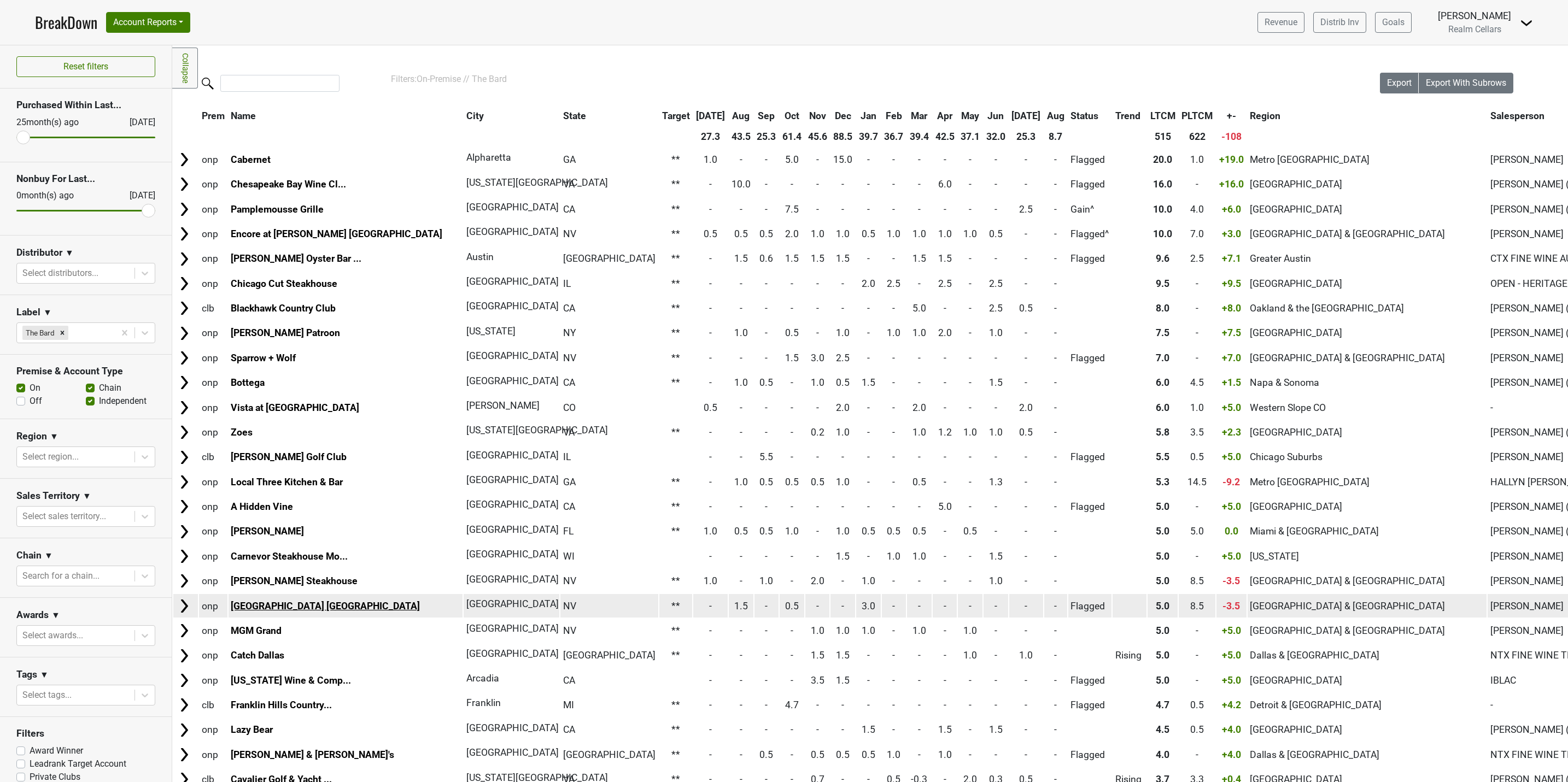
click at [296, 608] on link "Fontainebleau Las Vegas" at bounding box center [325, 606] width 189 height 11
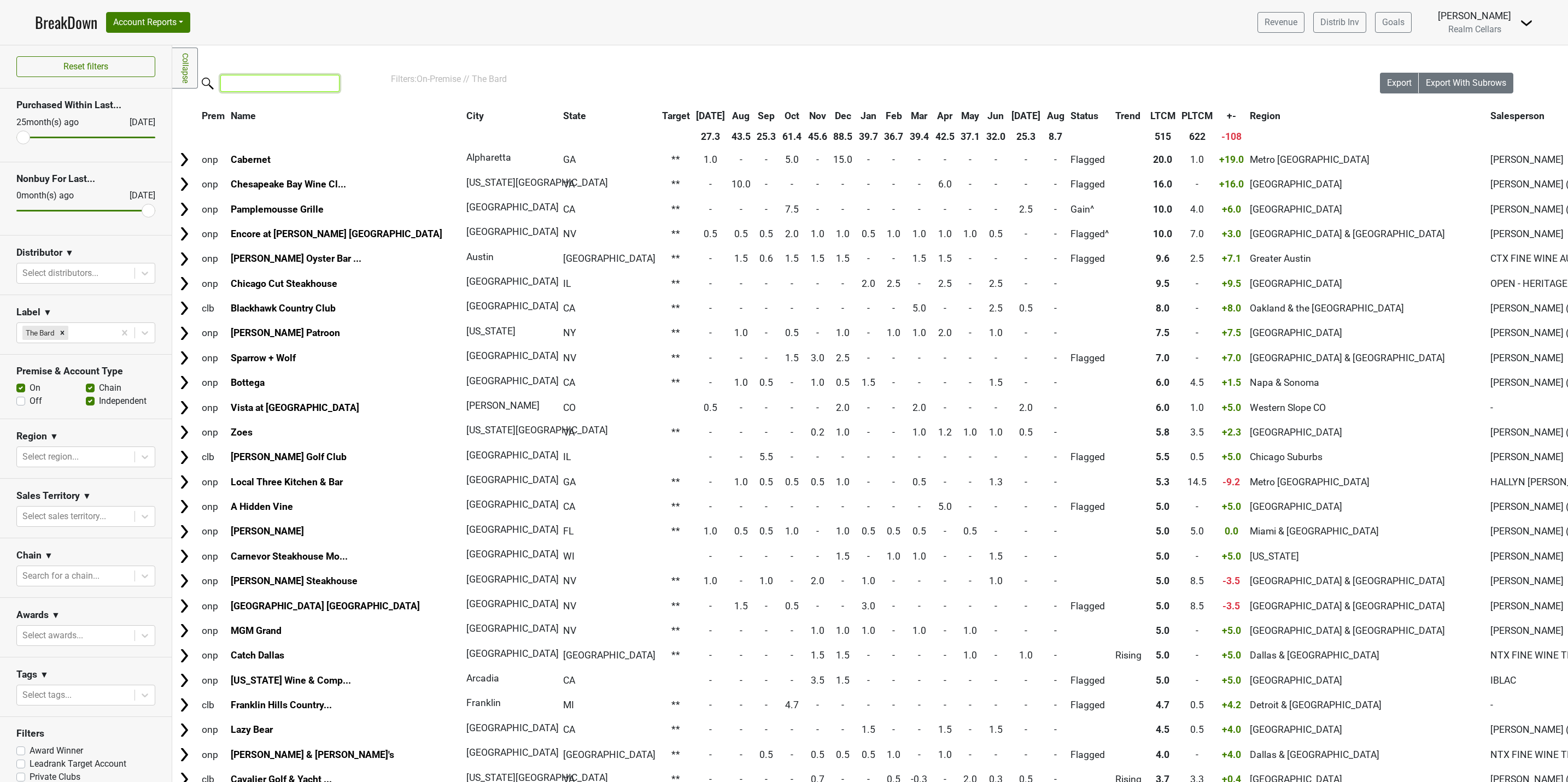
click at [277, 84] on input "search" at bounding box center [280, 84] width 119 height 17
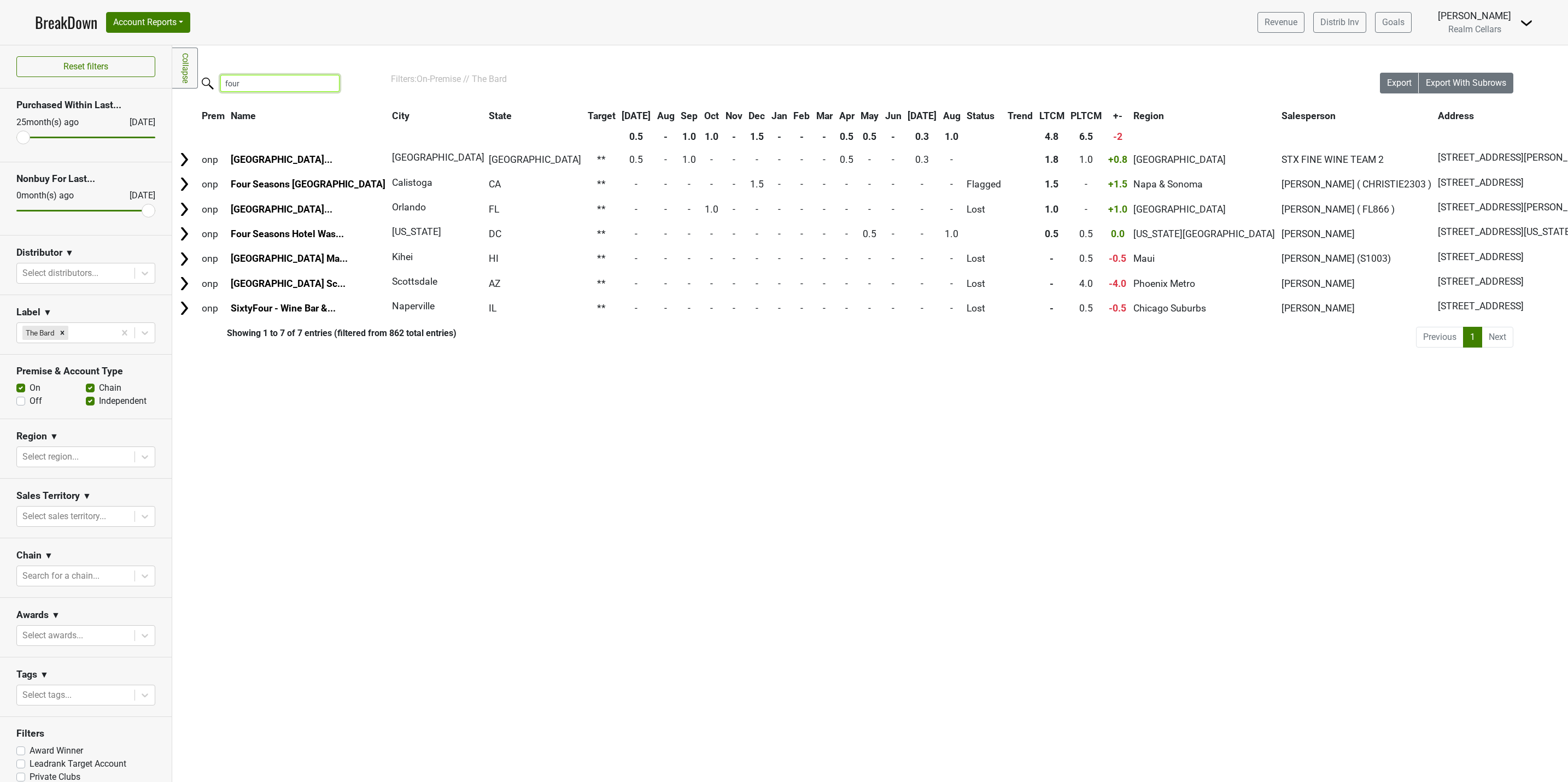
type input "four"
click at [333, 84] on input "four" at bounding box center [280, 84] width 119 height 17
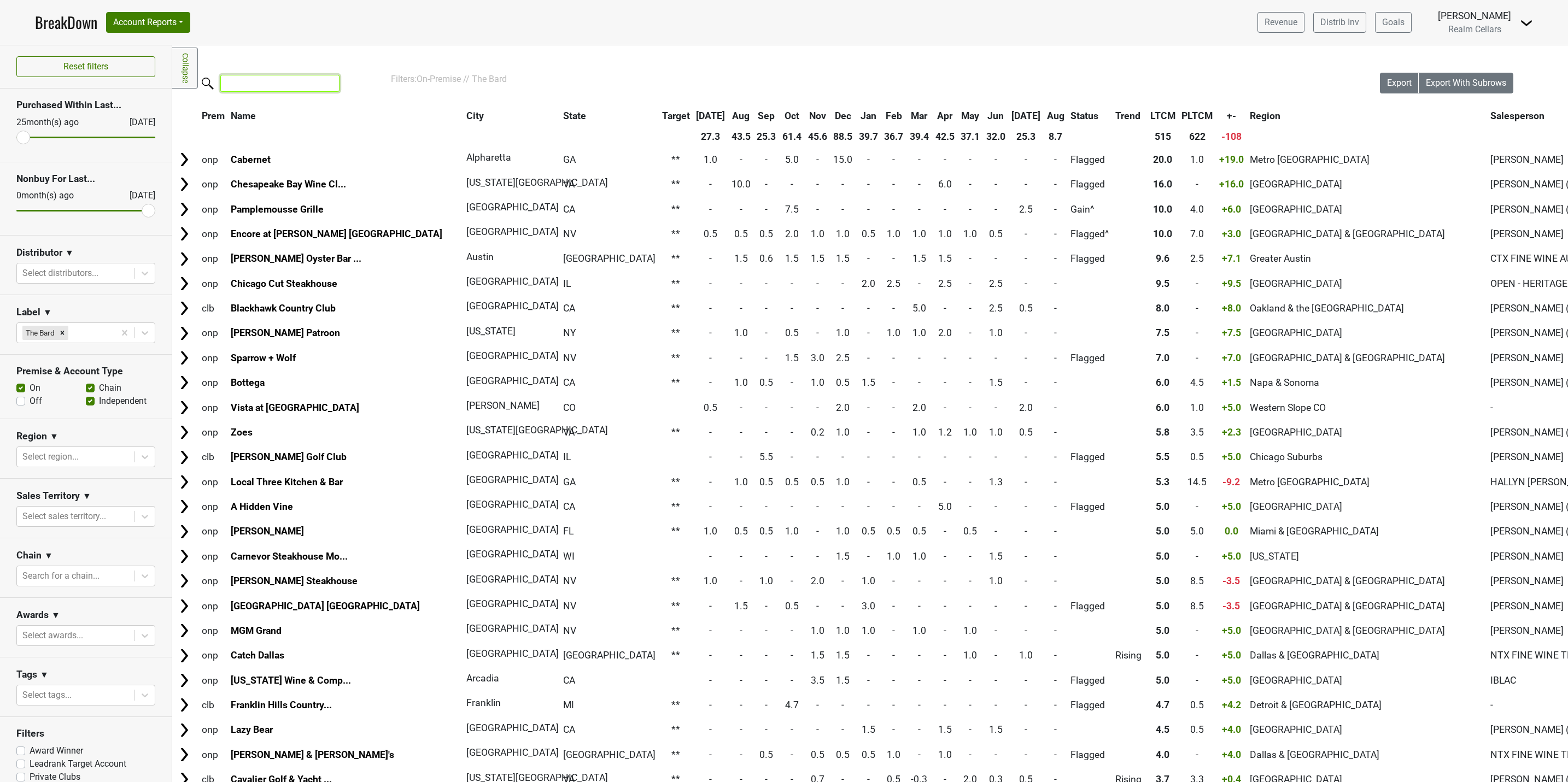
click at [264, 80] on input "search" at bounding box center [280, 84] width 119 height 17
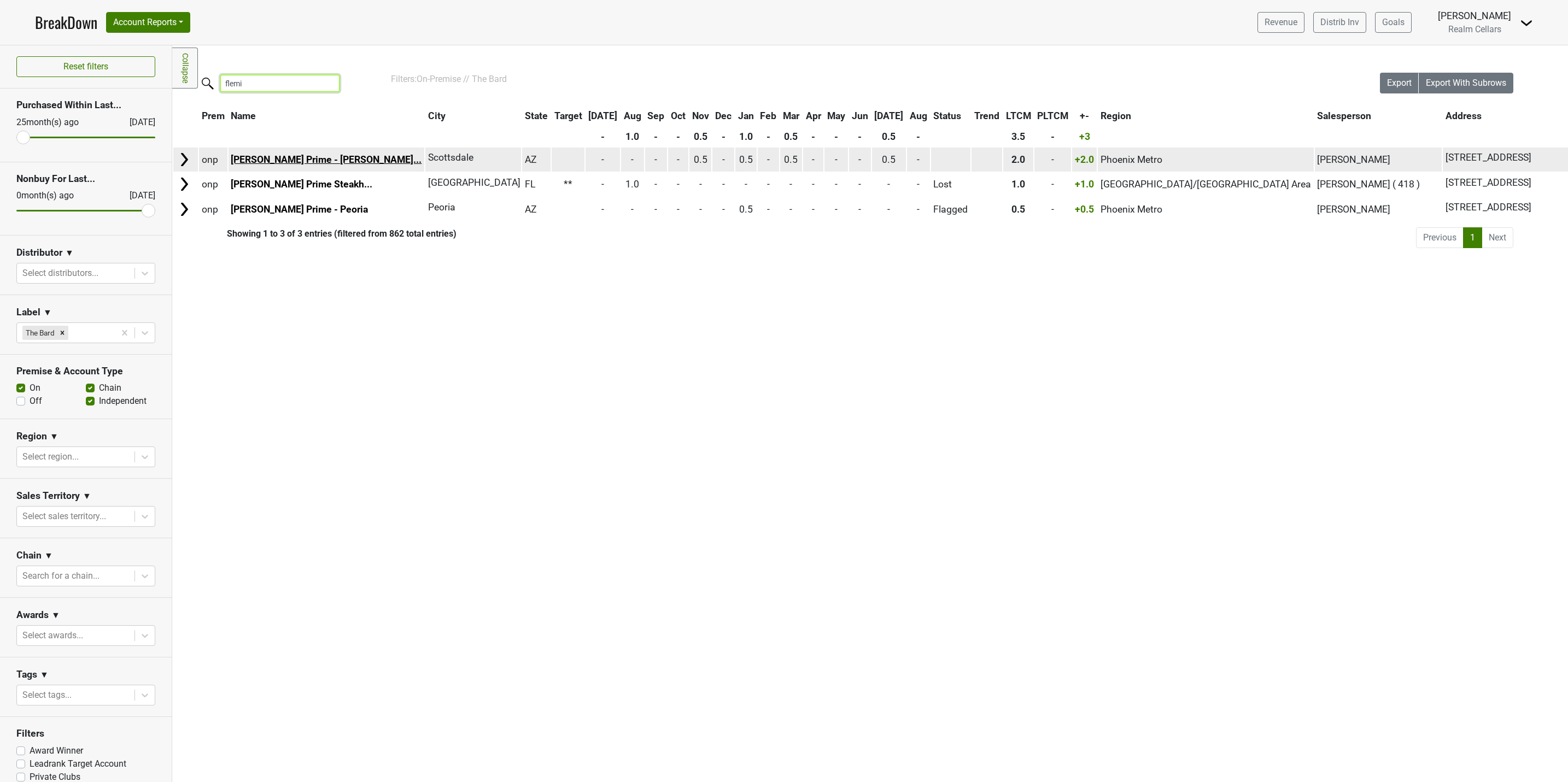
type input "flemi"
click at [286, 157] on link "Fleming's Prime - Scot..." at bounding box center [326, 160] width 191 height 11
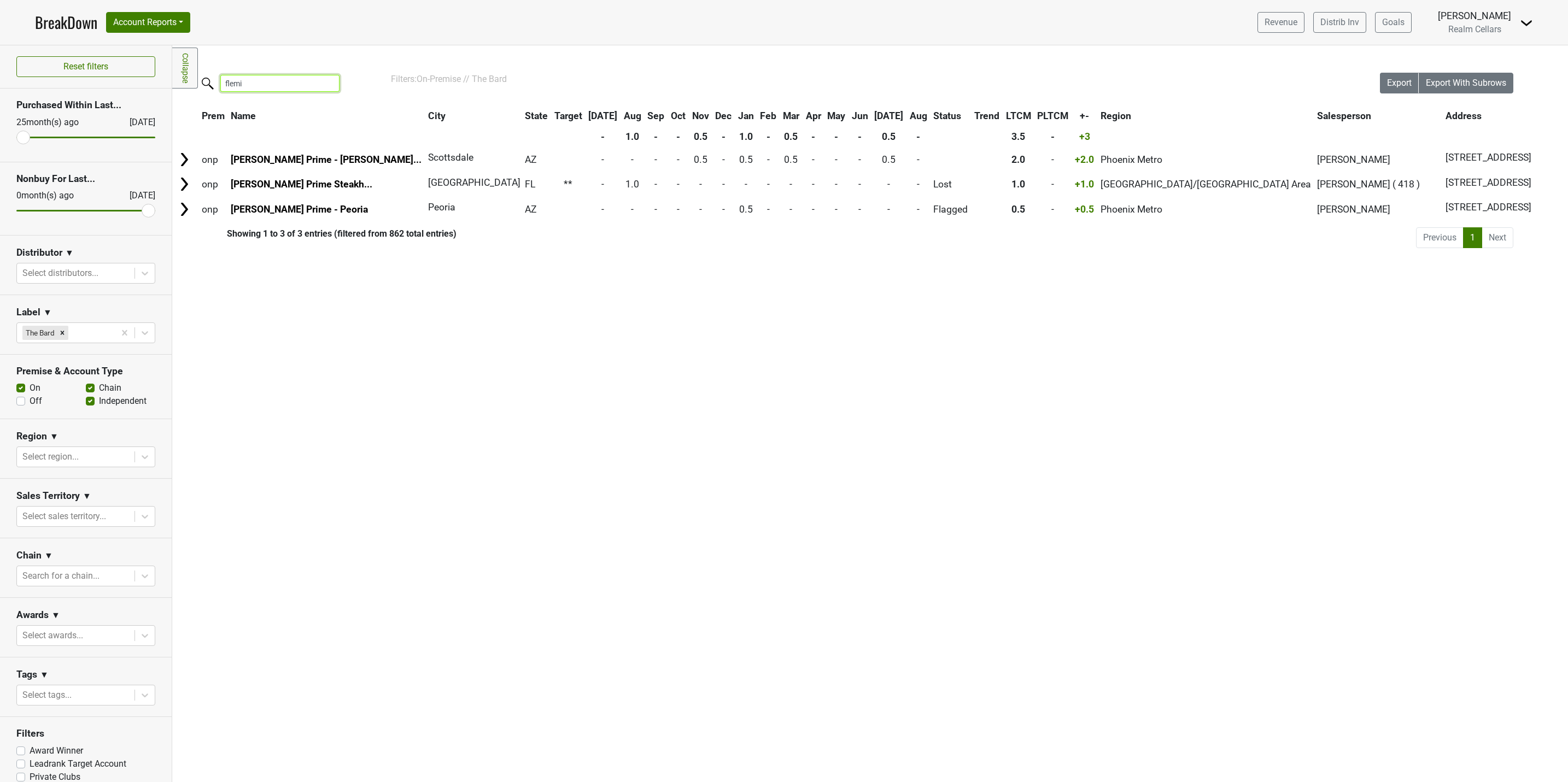
click at [330, 82] on input "flemi" at bounding box center [280, 84] width 119 height 17
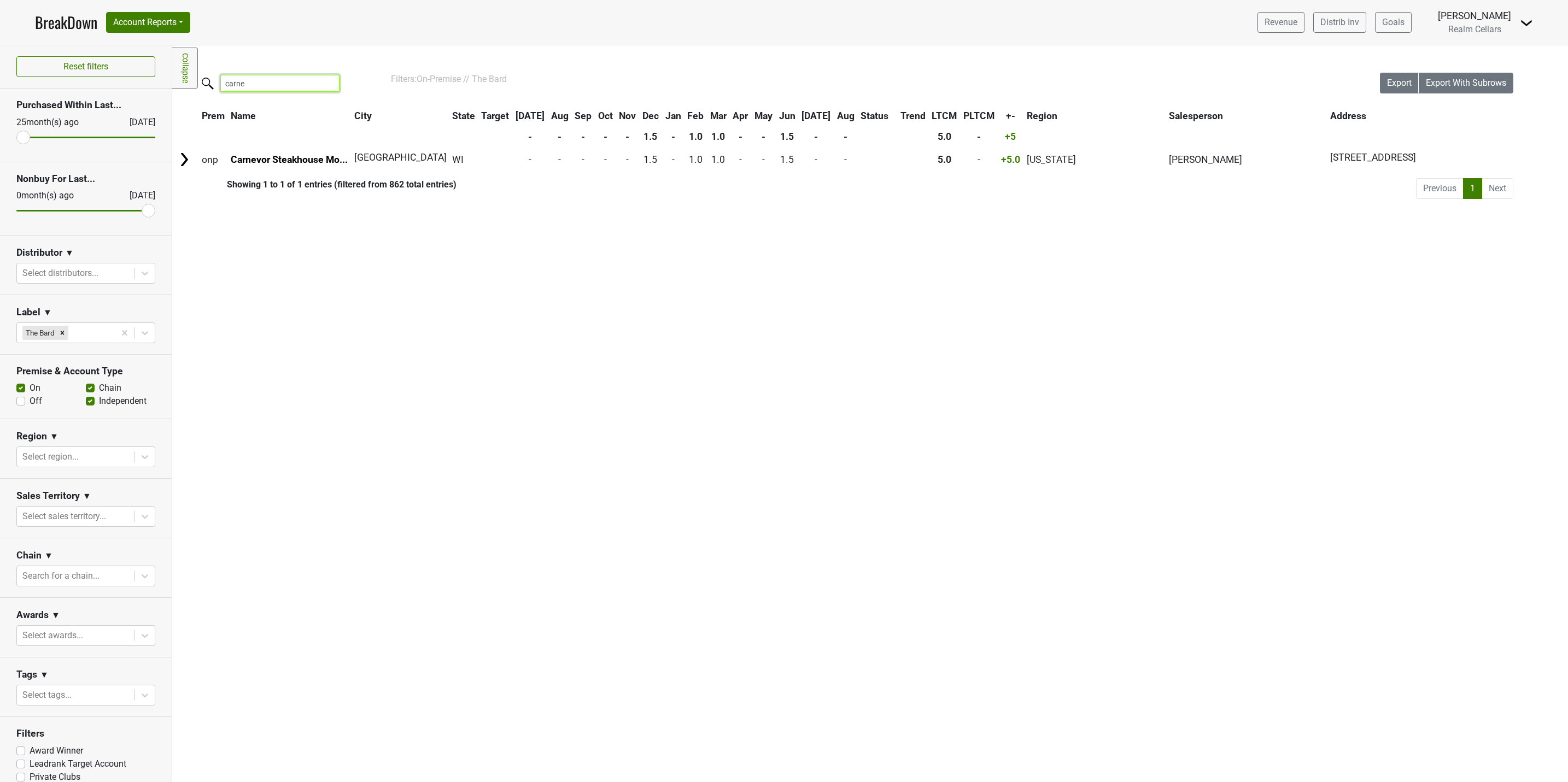
type input "carne"
click at [332, 82] on input "carne" at bounding box center [280, 84] width 119 height 17
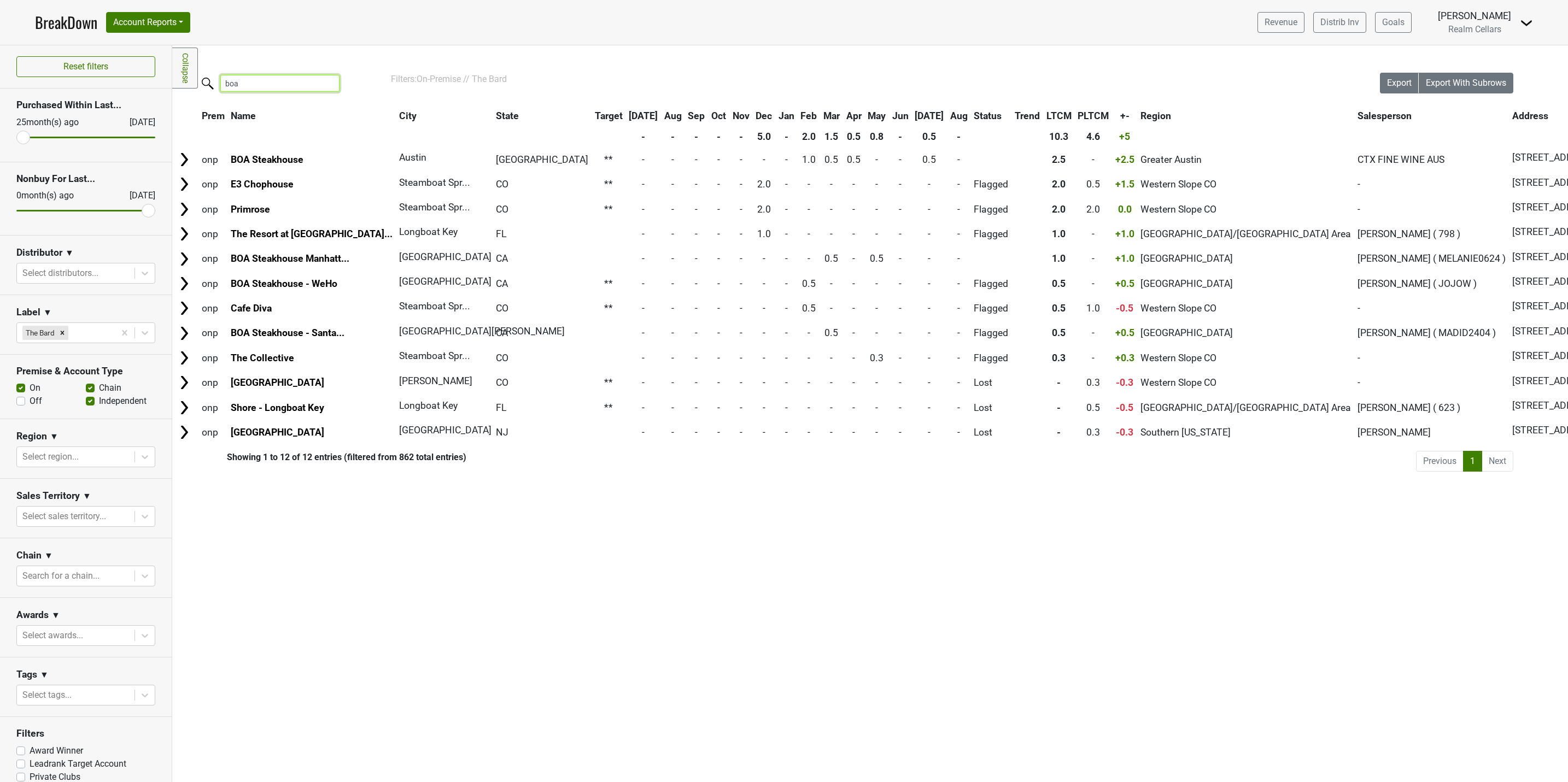
type input "boa"
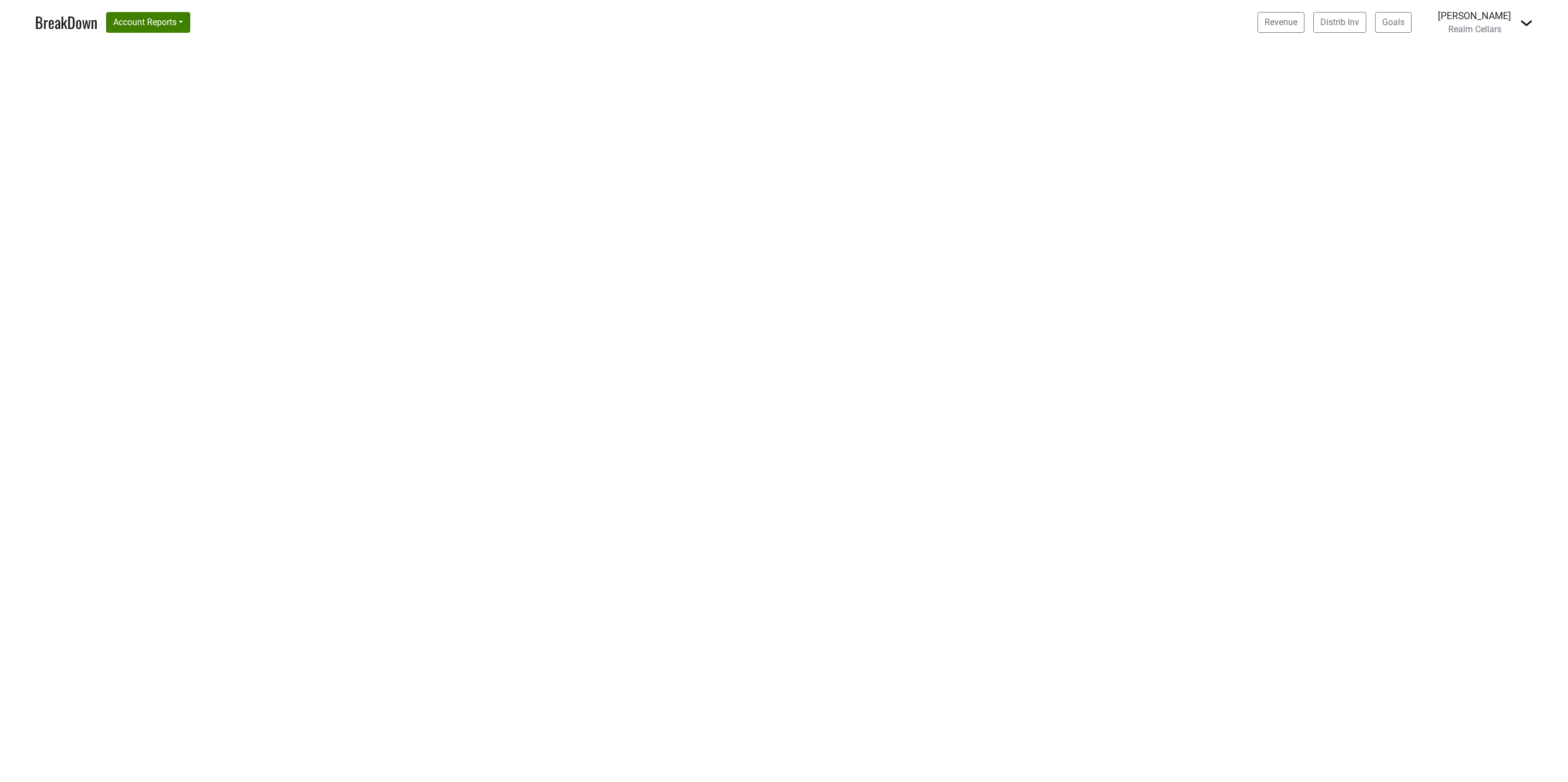
select select "[GEOGRAPHIC_DATA]"
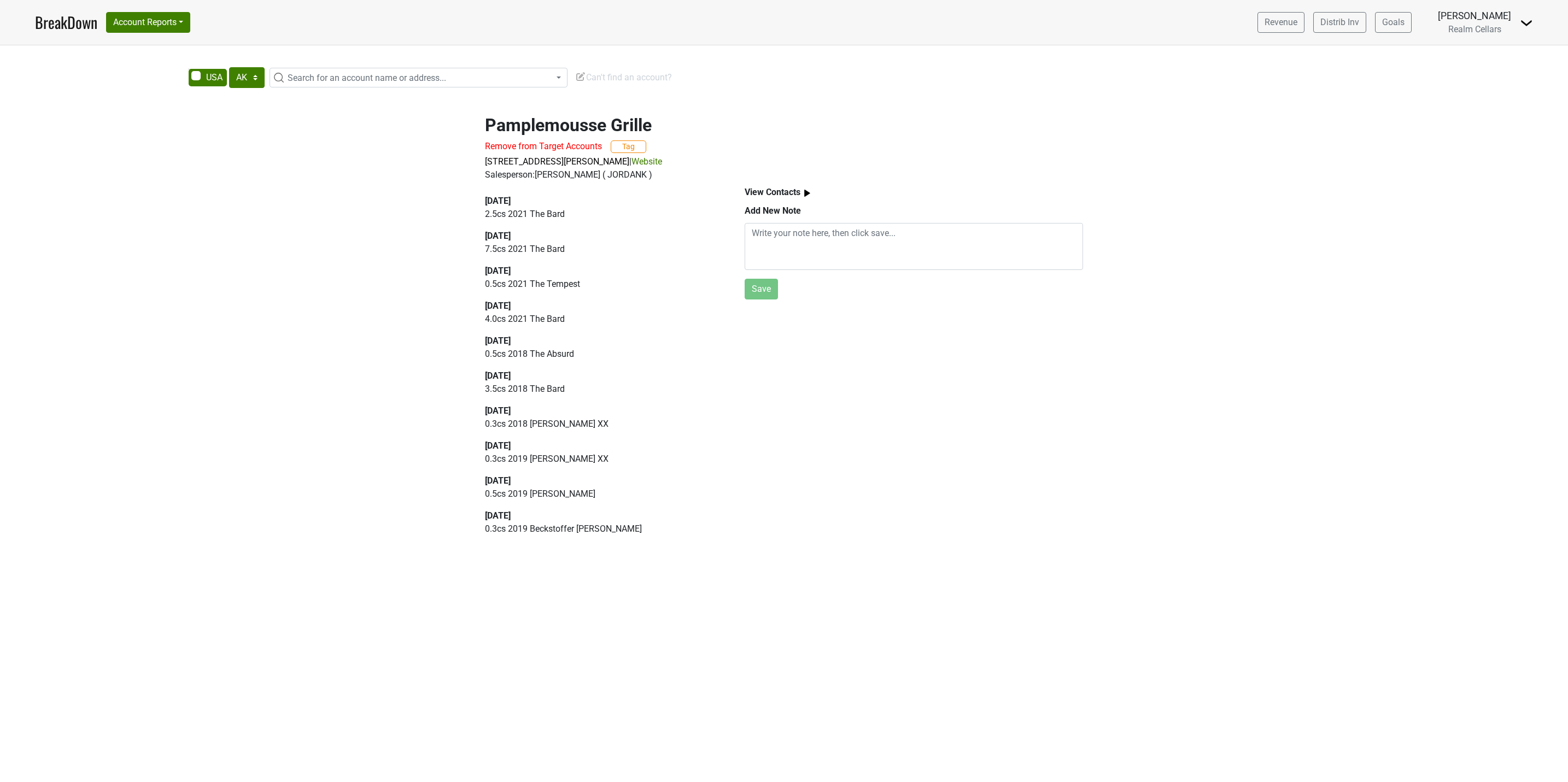
click at [662, 164] on link "Website" at bounding box center [647, 161] width 31 height 10
drag, startPoint x: 651, startPoint y: 123, endPoint x: 489, endPoint y: 122, distance: 162.0
click at [489, 122] on h2 "Pamplemousse Grille" at bounding box center [783, 125] width 598 height 21
copy h2 "Pamplemousse Grille"
click at [1526, 22] on img at bounding box center [1526, 23] width 13 height 13
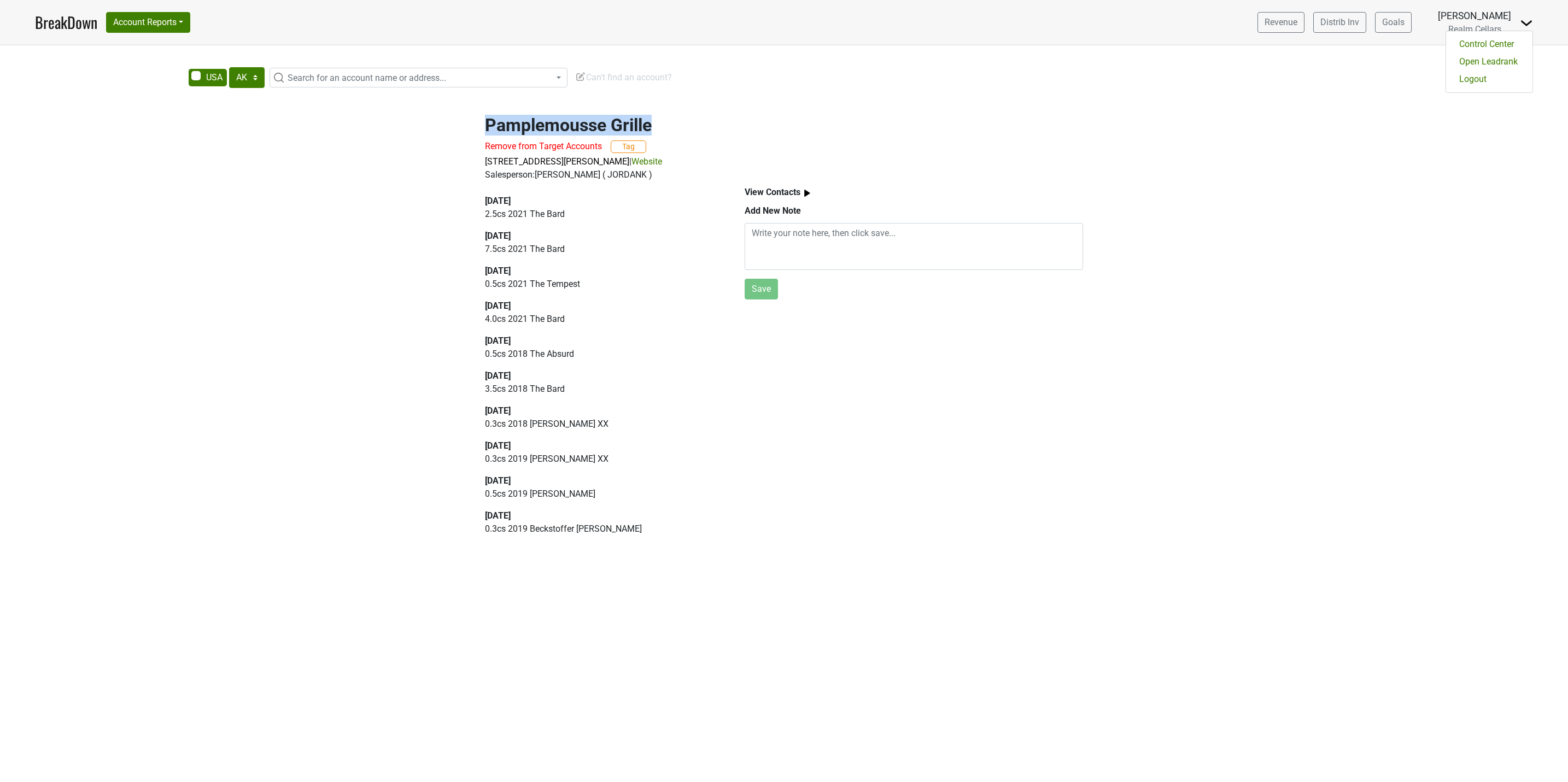
click at [1526, 22] on img at bounding box center [1526, 23] width 13 height 13
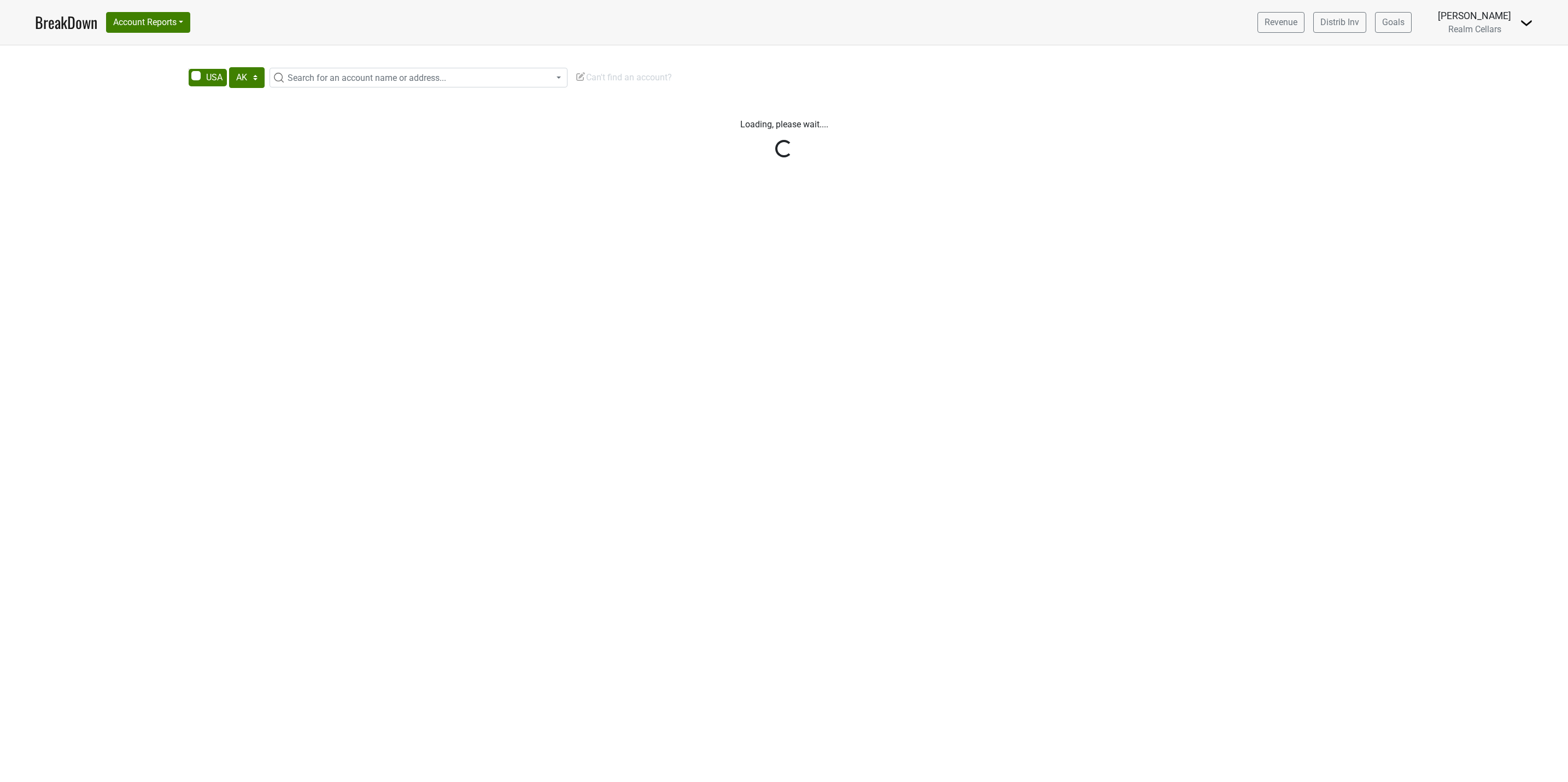
select select "[GEOGRAPHIC_DATA]"
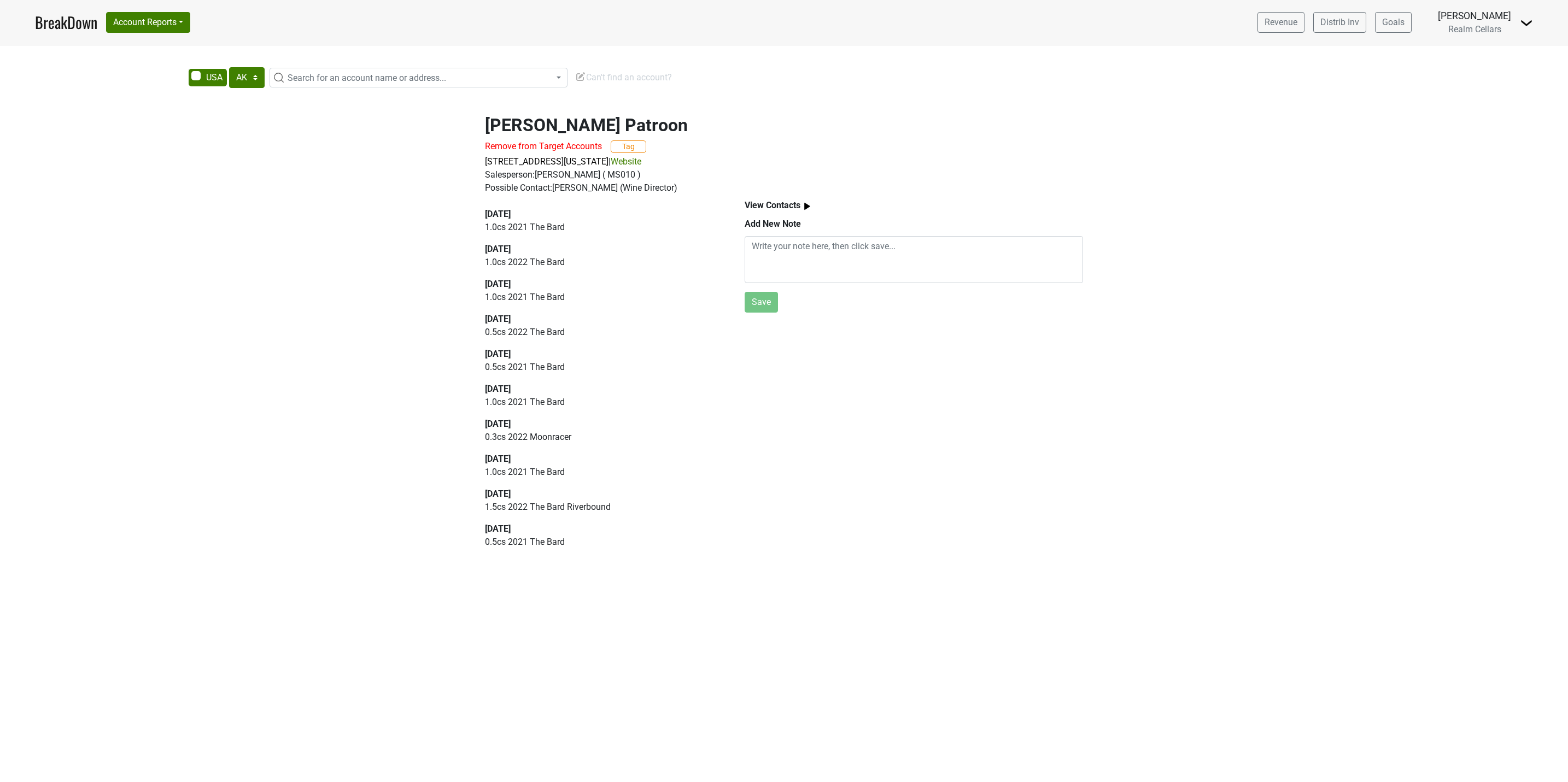
click at [641, 161] on link "Website" at bounding box center [626, 161] width 31 height 10
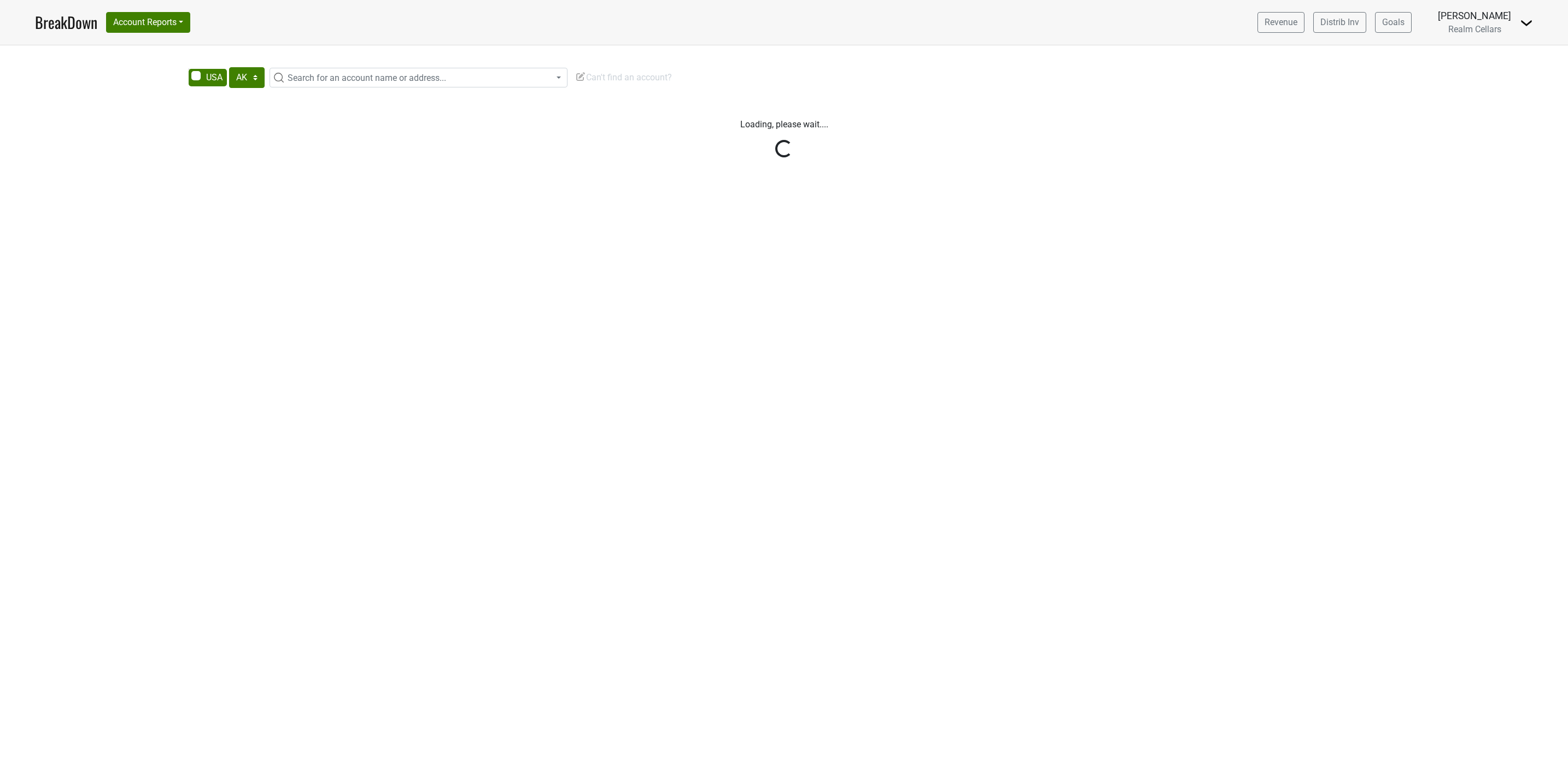
select select "[GEOGRAPHIC_DATA]"
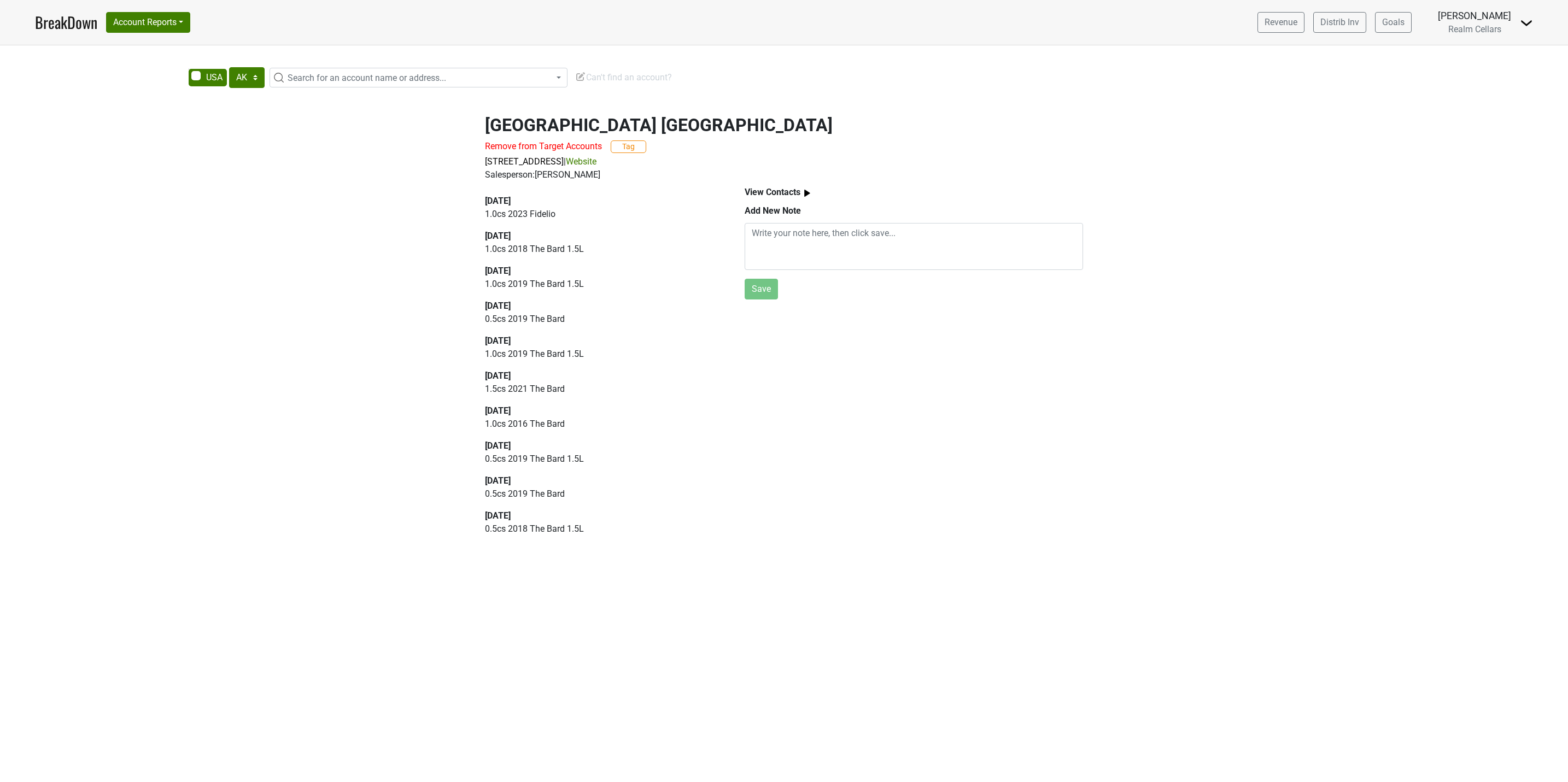
click at [597, 163] on link "Website" at bounding box center [581, 161] width 31 height 10
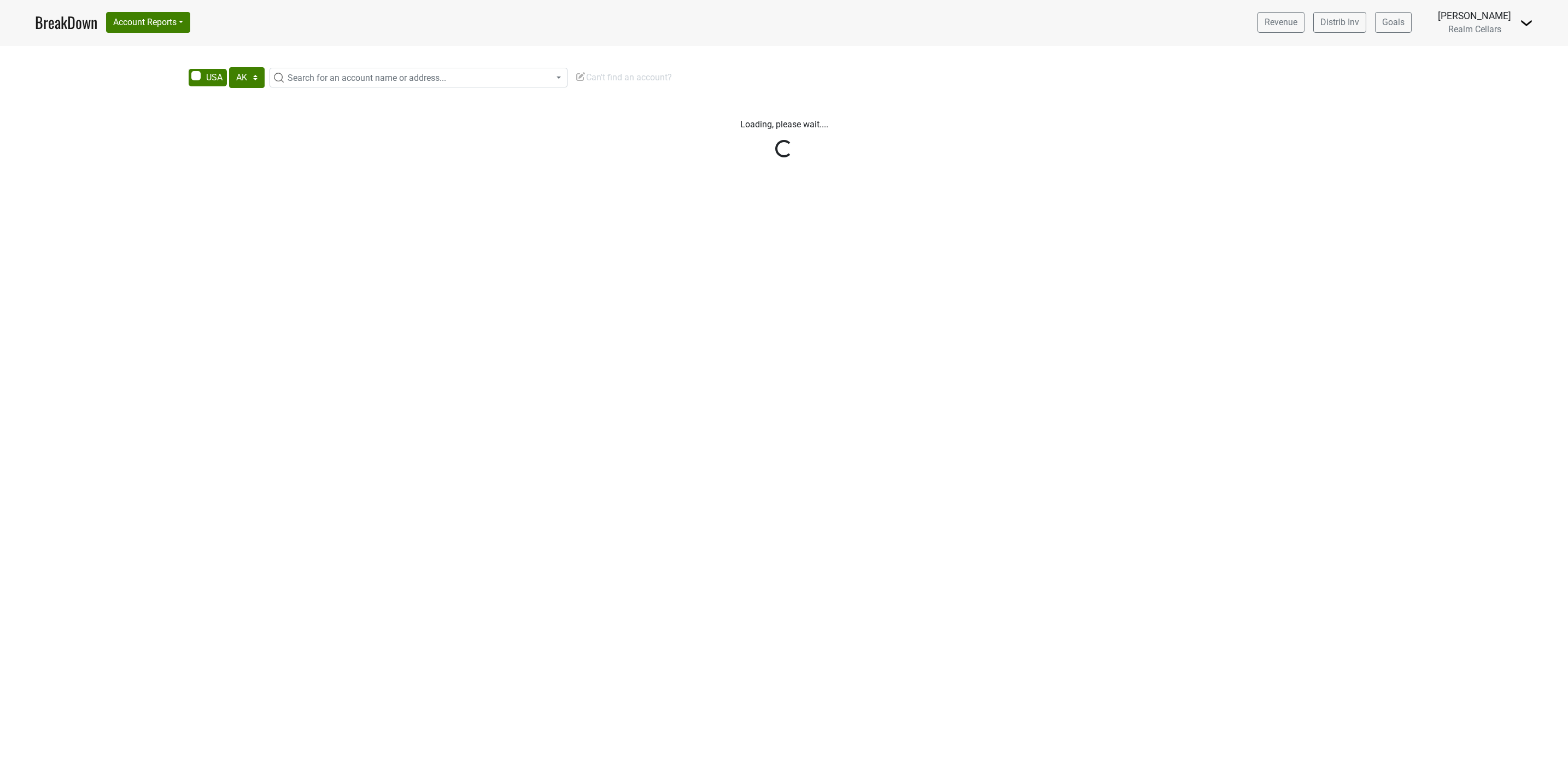
select select "[GEOGRAPHIC_DATA]"
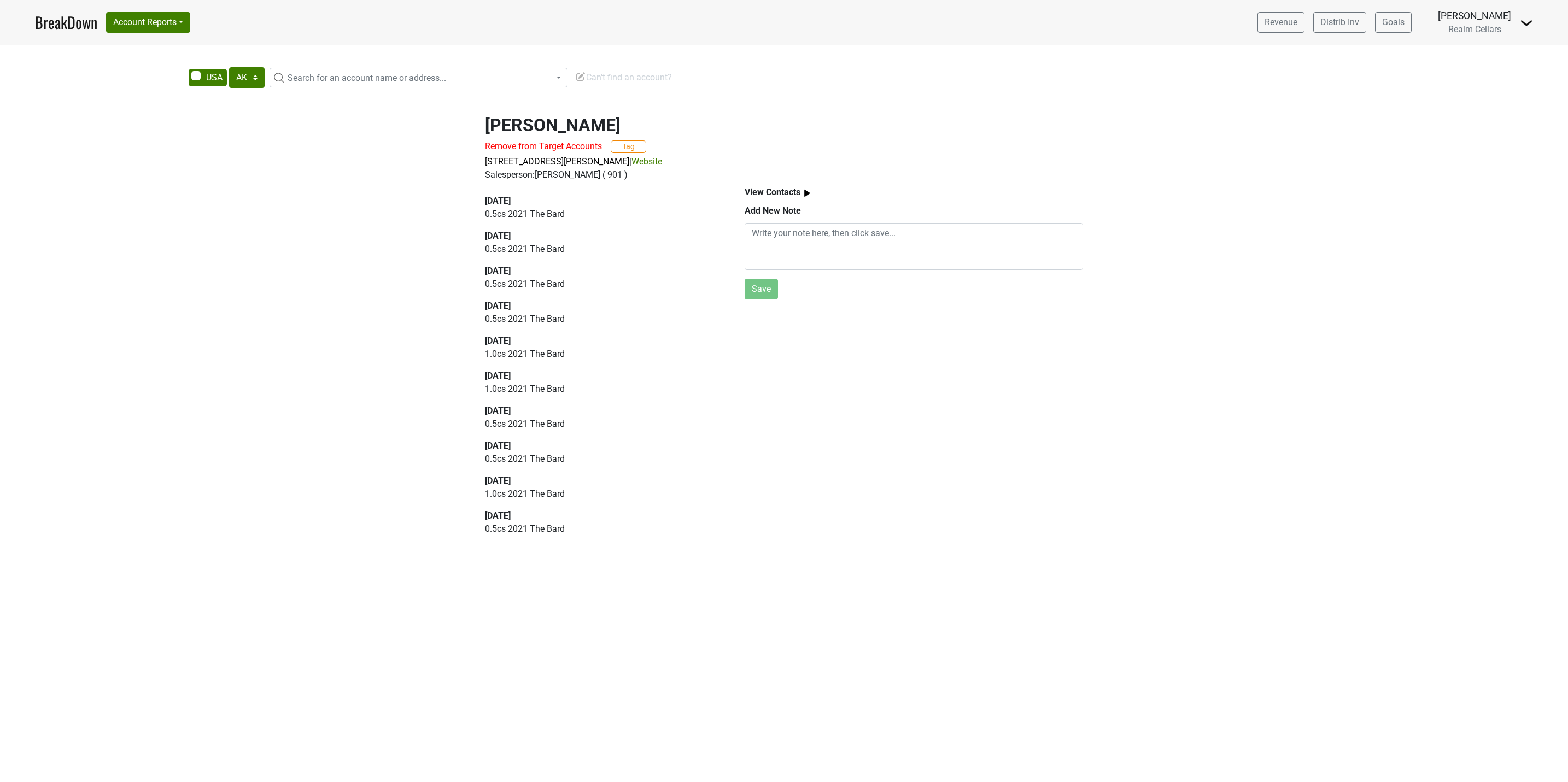
click at [662, 163] on link "Website" at bounding box center [647, 161] width 31 height 10
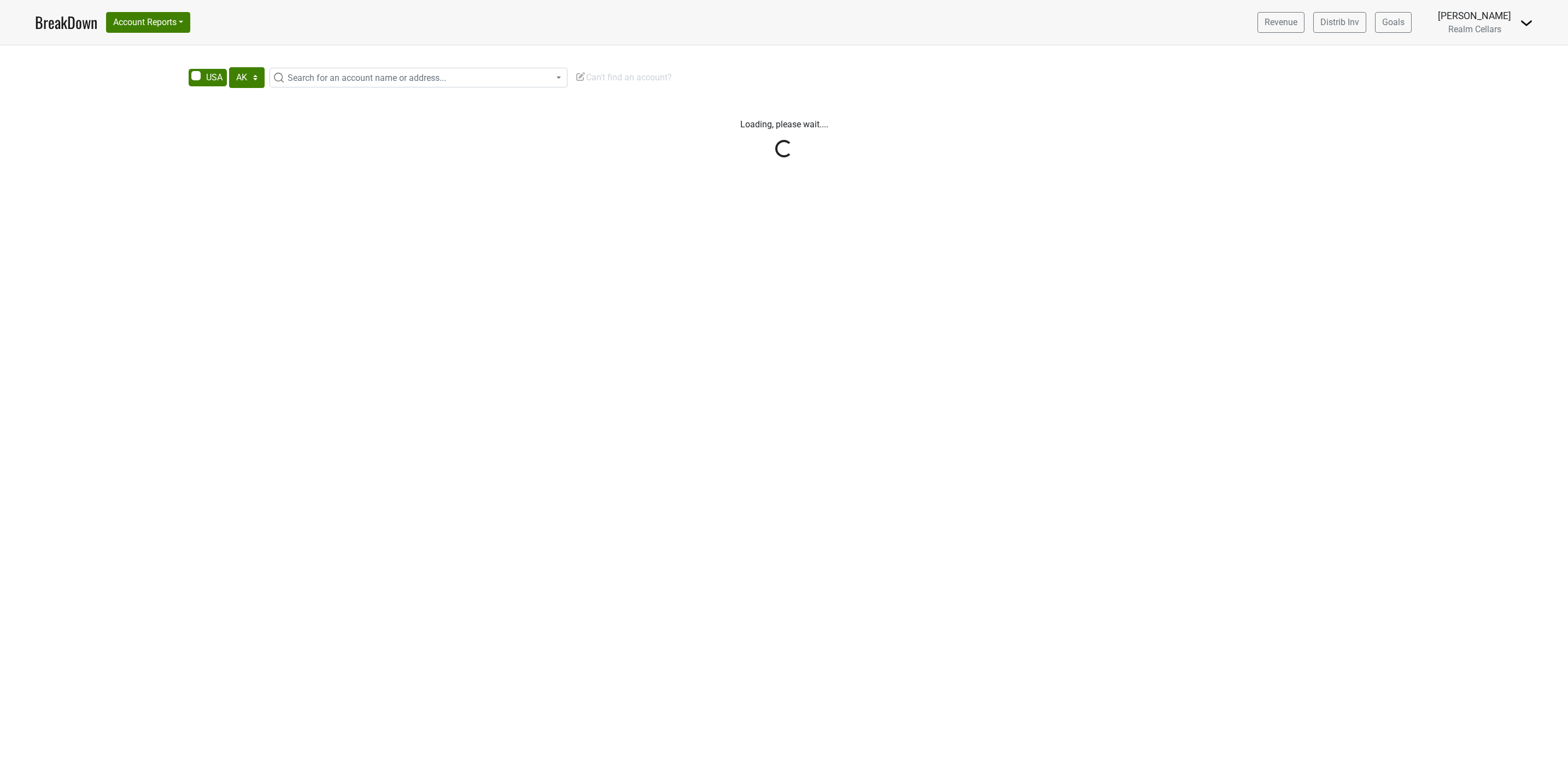
select select "[GEOGRAPHIC_DATA]"
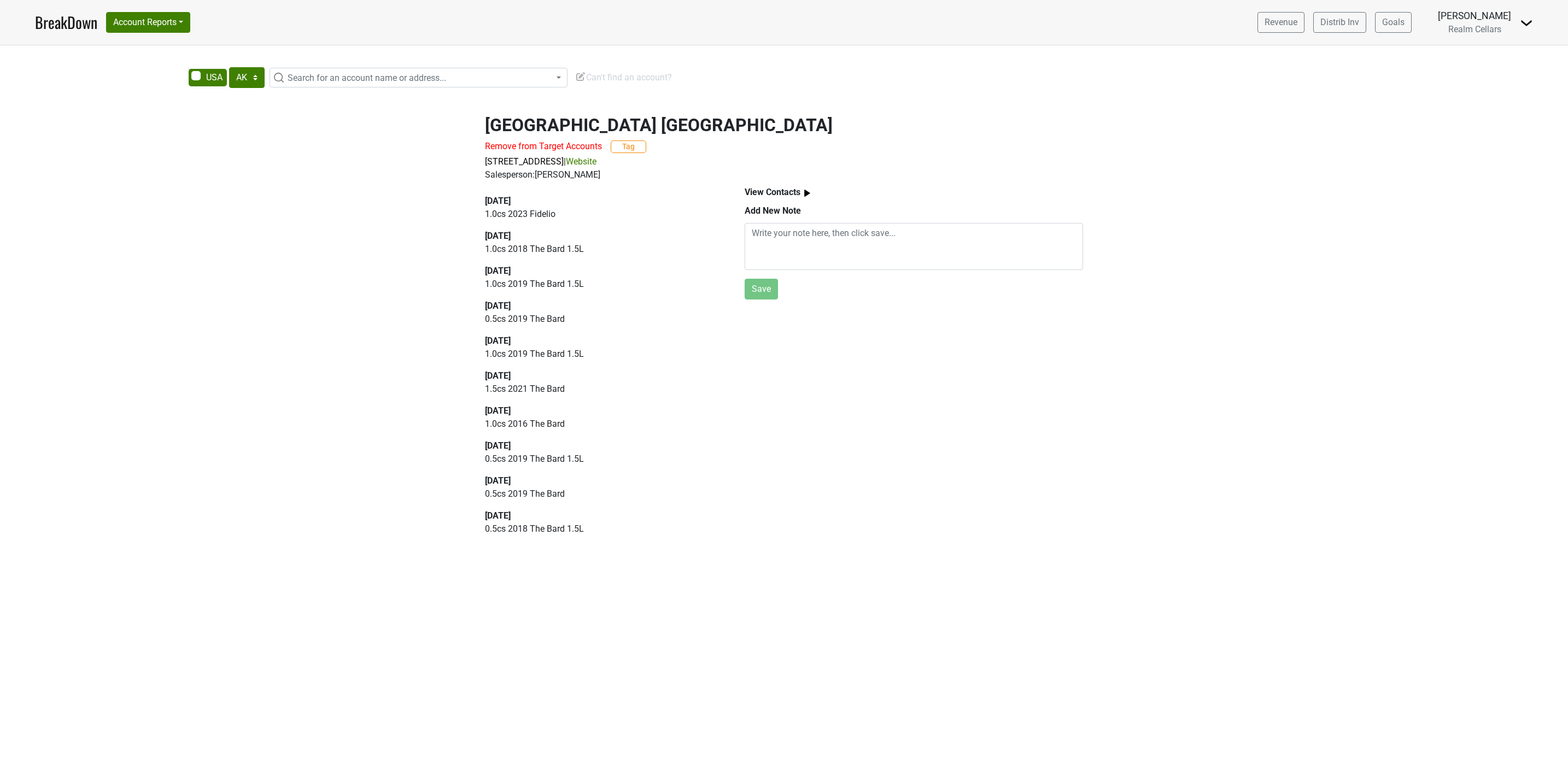
click at [597, 164] on link "Website" at bounding box center [581, 161] width 31 height 10
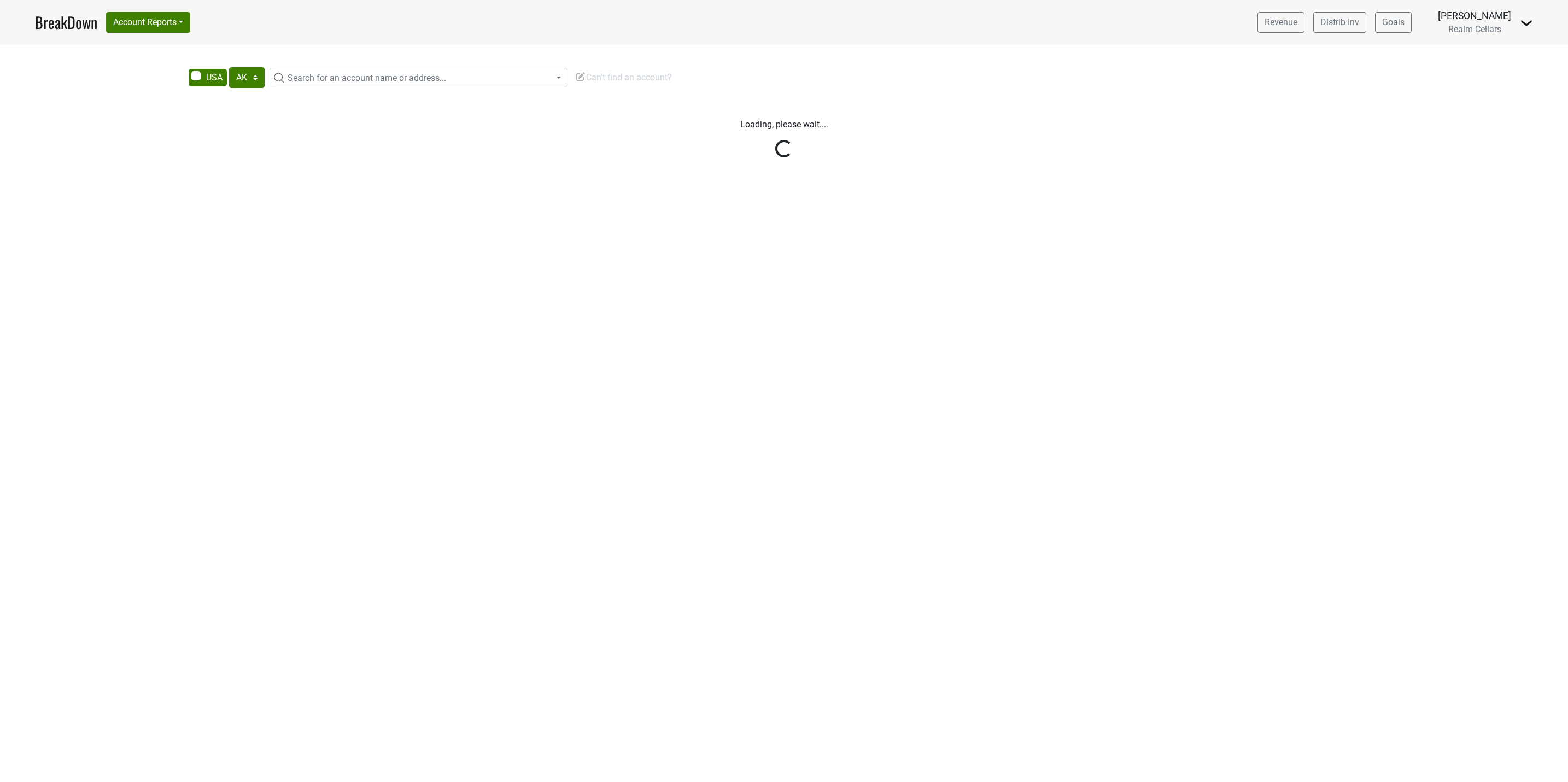
select select "[GEOGRAPHIC_DATA]"
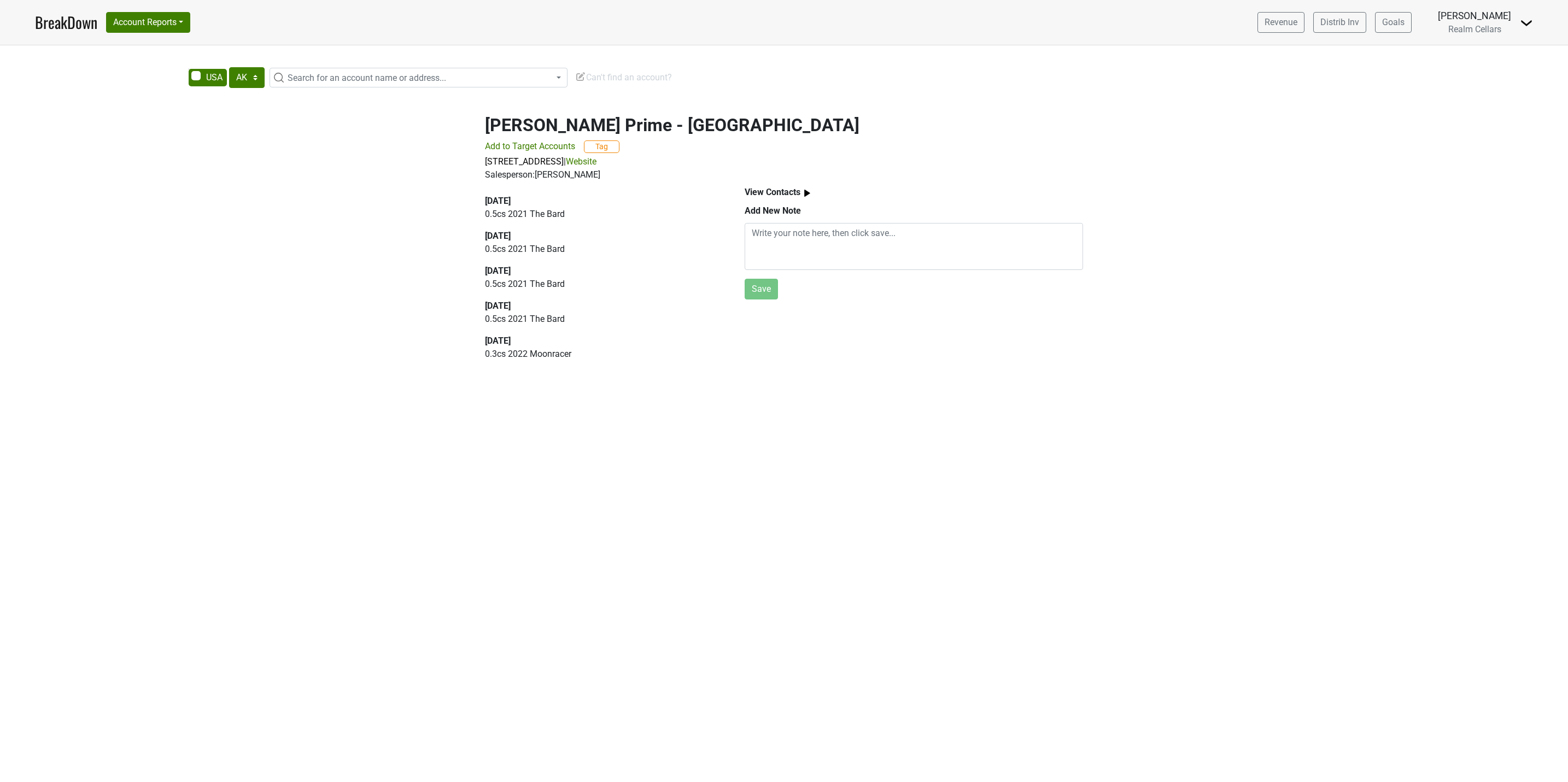
click at [597, 163] on link "Website" at bounding box center [581, 161] width 31 height 10
